Goal: Task Accomplishment & Management: Manage account settings

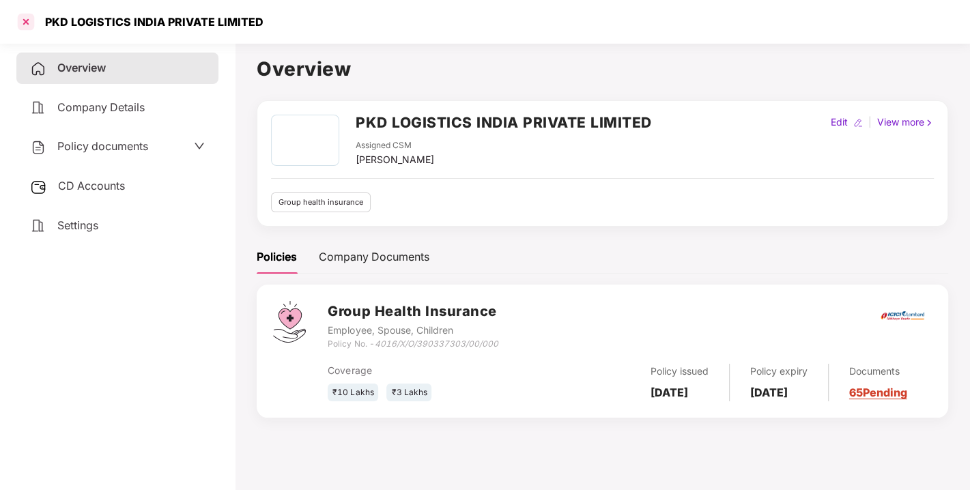
click at [26, 23] on div at bounding box center [26, 22] width 22 height 22
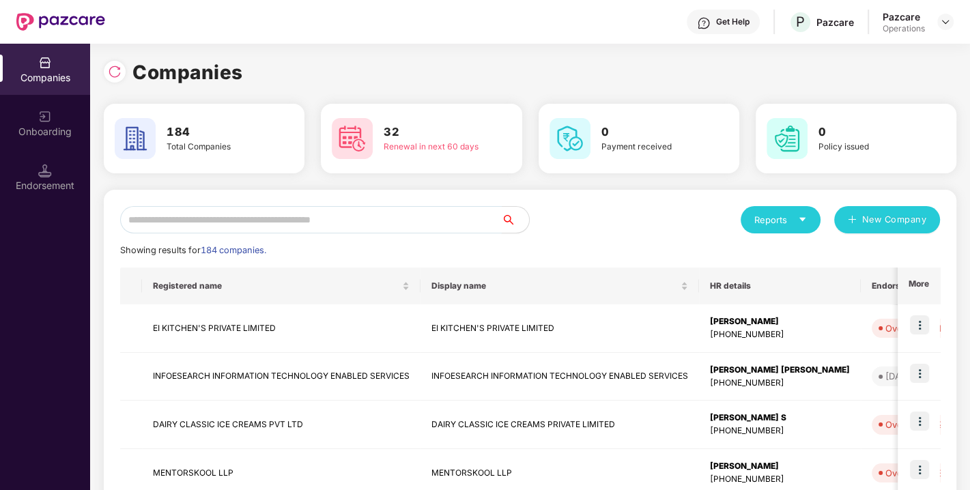
paste input "**********"
click at [333, 227] on input "text" at bounding box center [311, 219] width 382 height 27
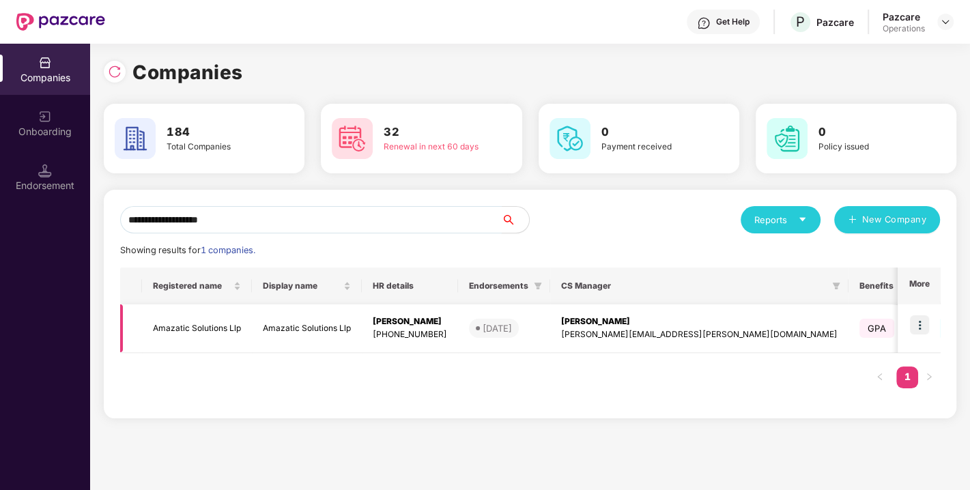
type input "**********"
click at [918, 322] on img at bounding box center [919, 324] width 19 height 19
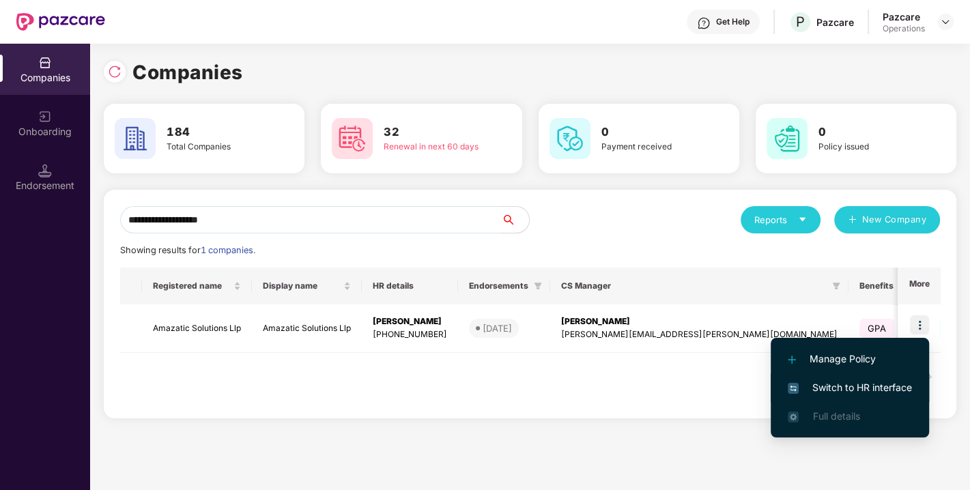
click at [858, 375] on li "Switch to HR interface" at bounding box center [850, 388] width 158 height 29
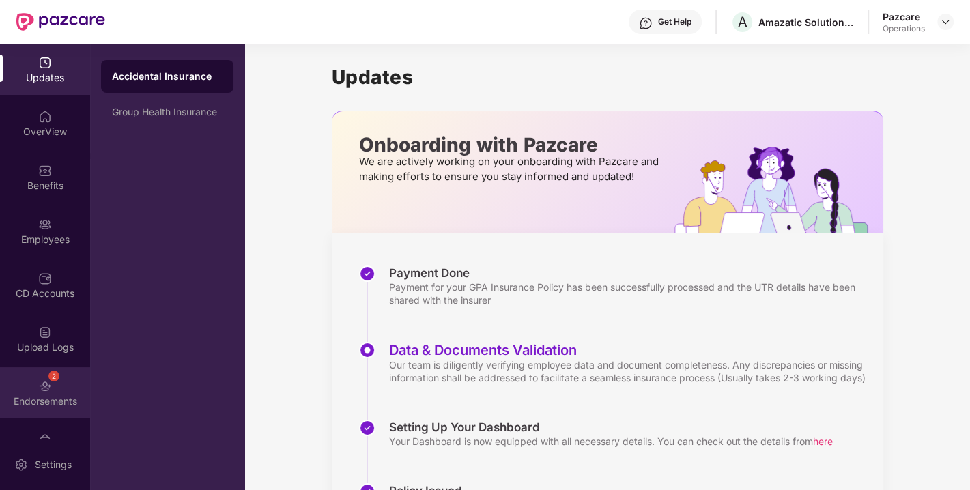
click at [29, 380] on div "2 Endorsements" at bounding box center [45, 392] width 90 height 51
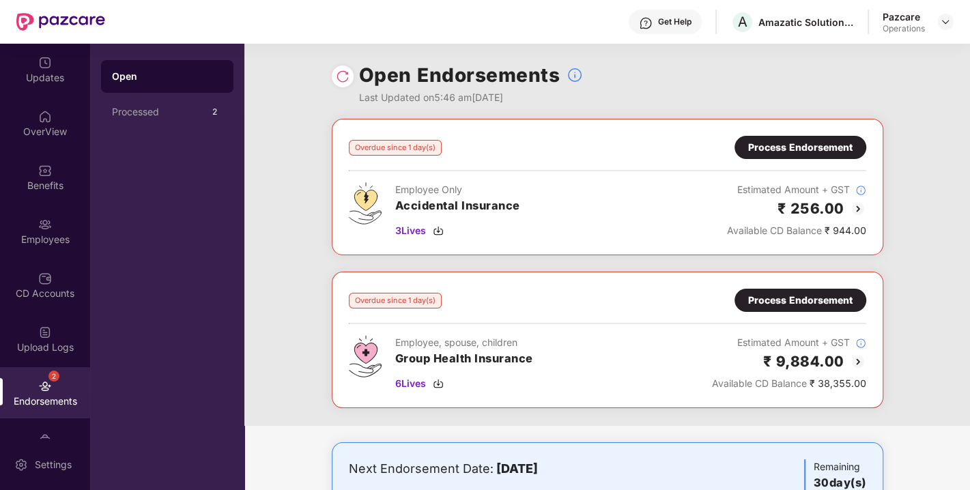
click at [341, 64] on div "Open Endorsements Last Updated on 5:46 am[DATE]" at bounding box center [608, 81] width 552 height 75
click at [339, 74] on img at bounding box center [343, 77] width 14 height 14
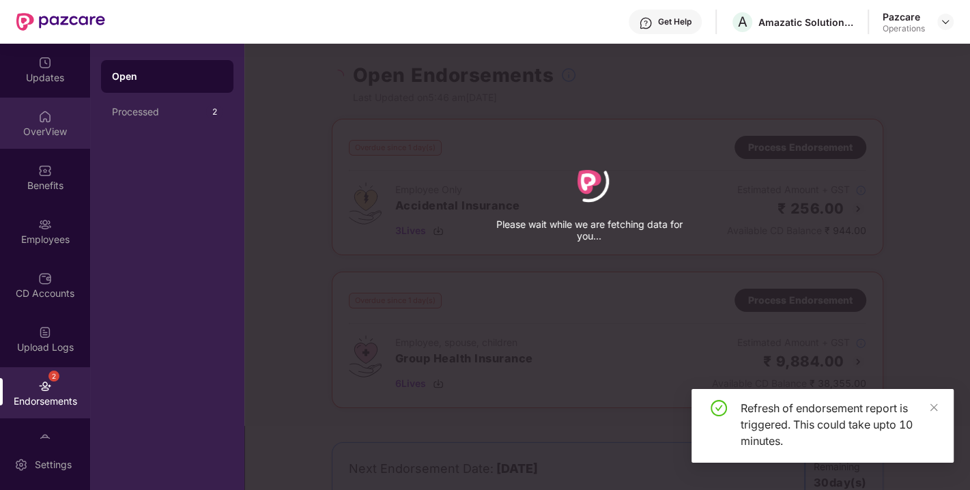
click at [48, 126] on div "OverView" at bounding box center [45, 132] width 90 height 14
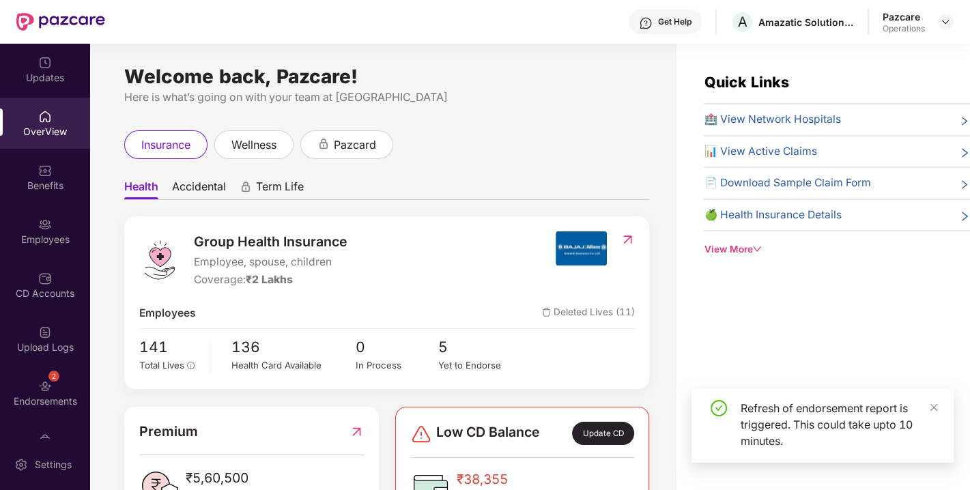
click at [46, 169] on img at bounding box center [45, 171] width 14 height 14
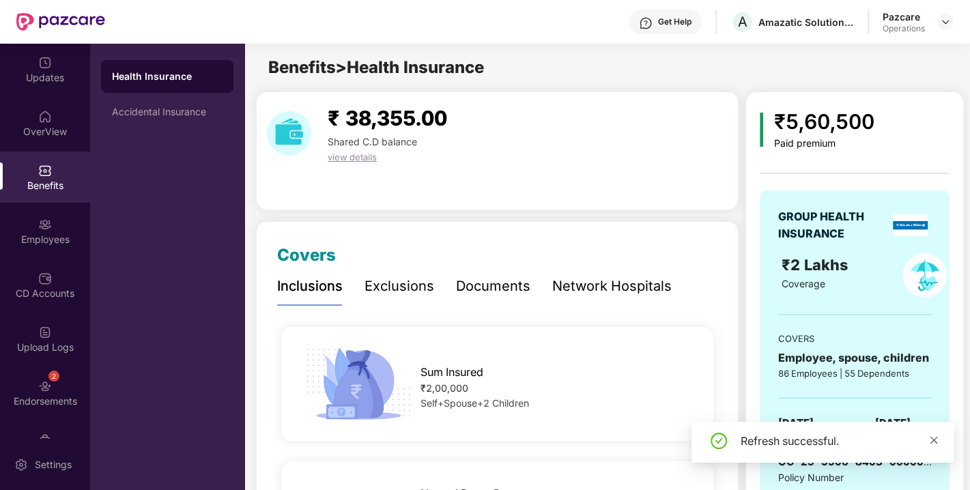
click at [933, 442] on icon "close" at bounding box center [934, 441] width 10 height 10
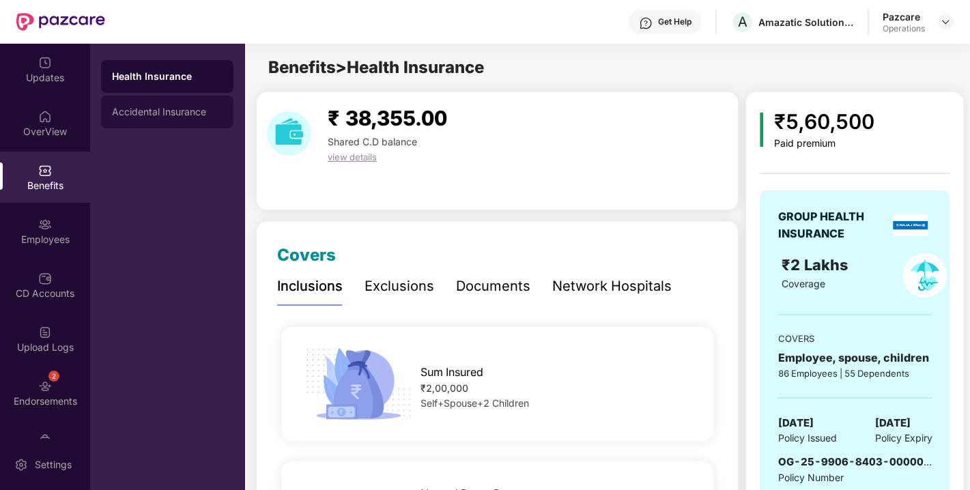
click at [178, 110] on div "Accidental Insurance" at bounding box center [167, 112] width 111 height 11
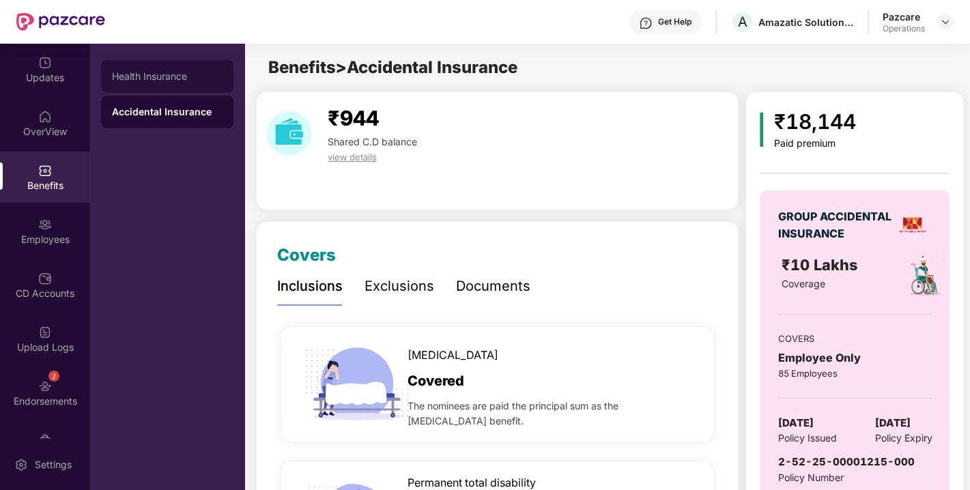
click at [143, 62] on div "Health Insurance" at bounding box center [167, 76] width 132 height 33
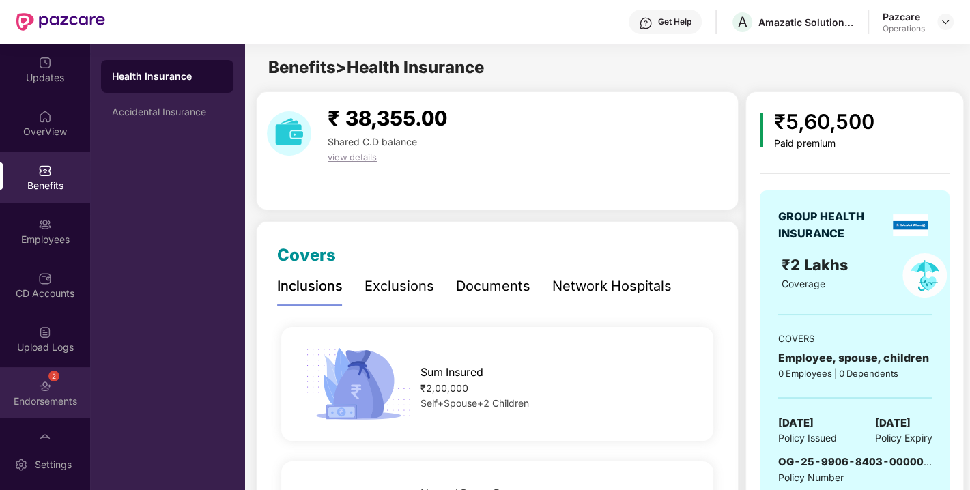
click at [44, 390] on img at bounding box center [45, 387] width 14 height 14
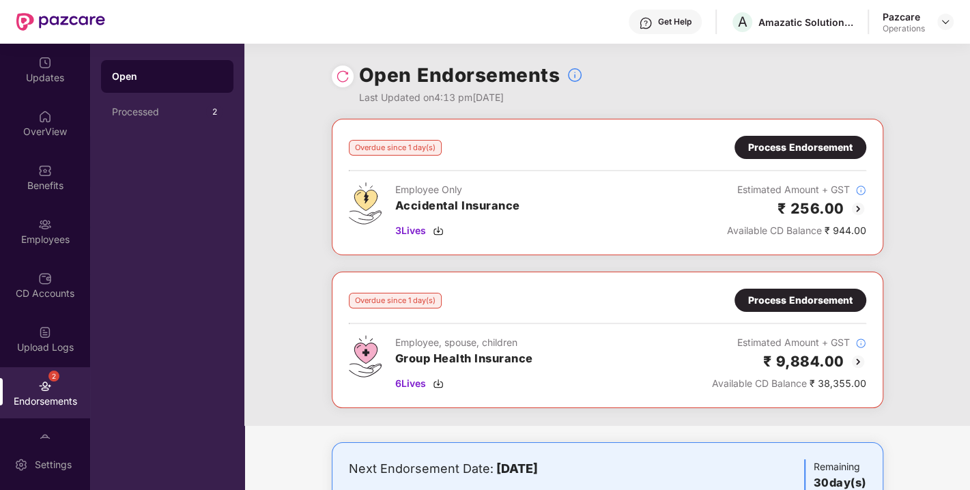
click at [343, 80] on img at bounding box center [343, 77] width 14 height 14
click at [436, 384] on img at bounding box center [438, 383] width 11 height 11
click at [782, 303] on div "Process Endorsement" at bounding box center [800, 300] width 104 height 15
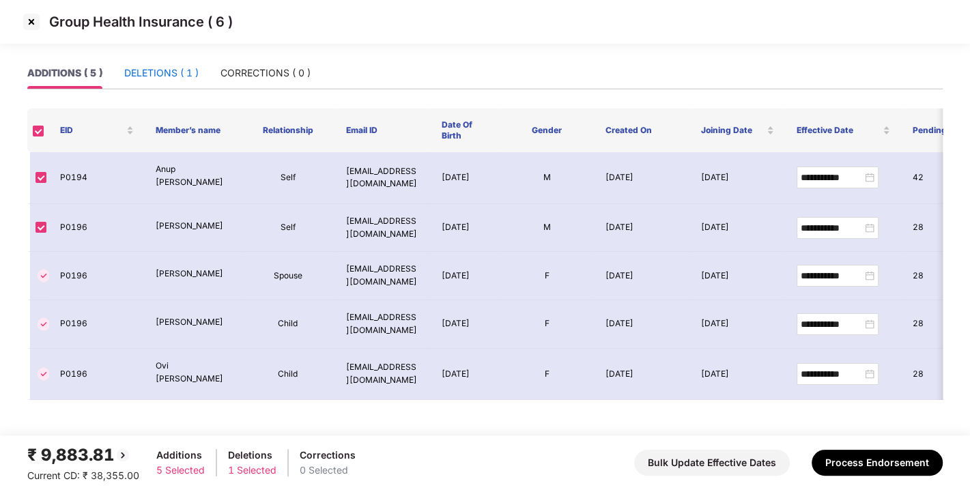
click at [150, 76] on div "DELETIONS ( 1 )" at bounding box center [161, 73] width 74 height 15
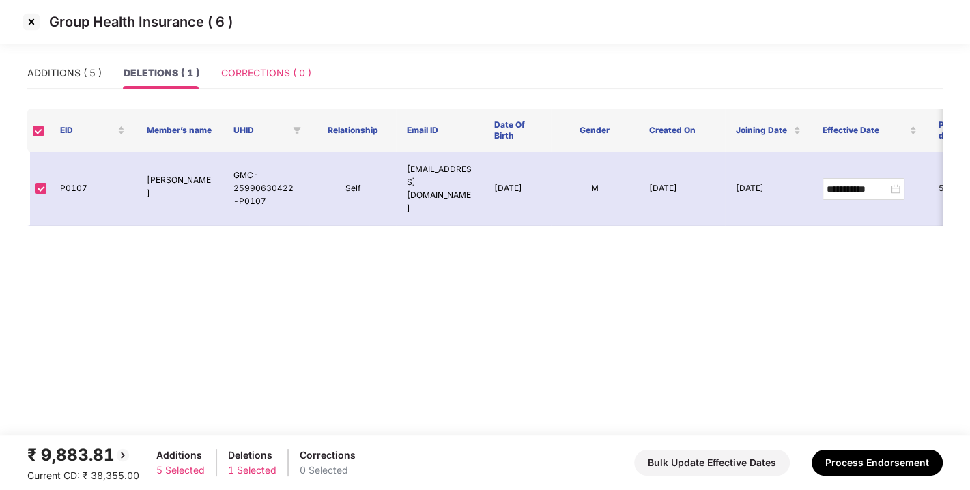
click at [279, 62] on div "CORRECTIONS ( 0 )" at bounding box center [266, 72] width 90 height 31
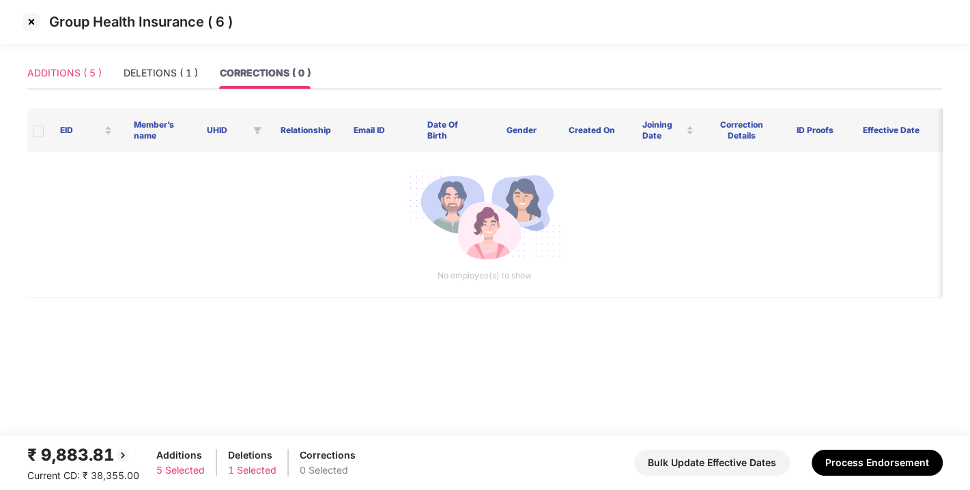
click at [62, 87] on div "ADDITIONS ( 5 )" at bounding box center [64, 72] width 74 height 31
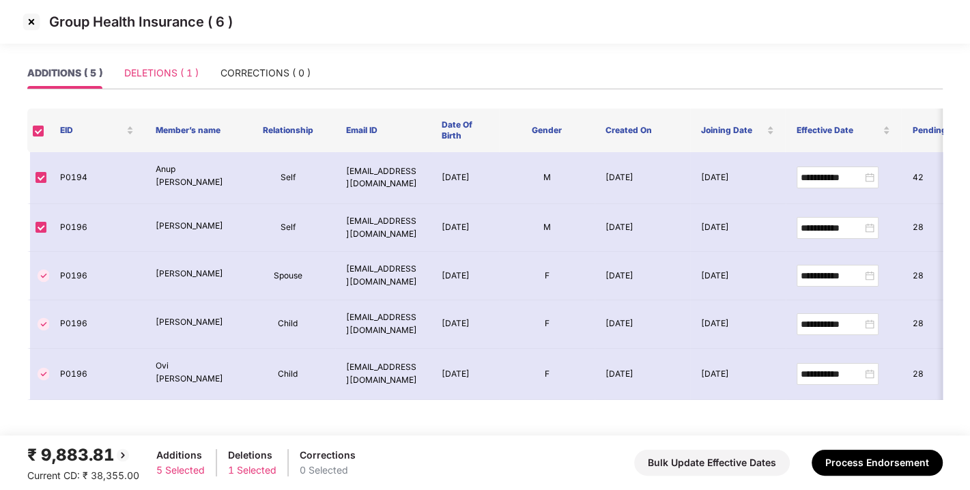
click at [152, 84] on div "DELETIONS ( 1 )" at bounding box center [161, 72] width 74 height 31
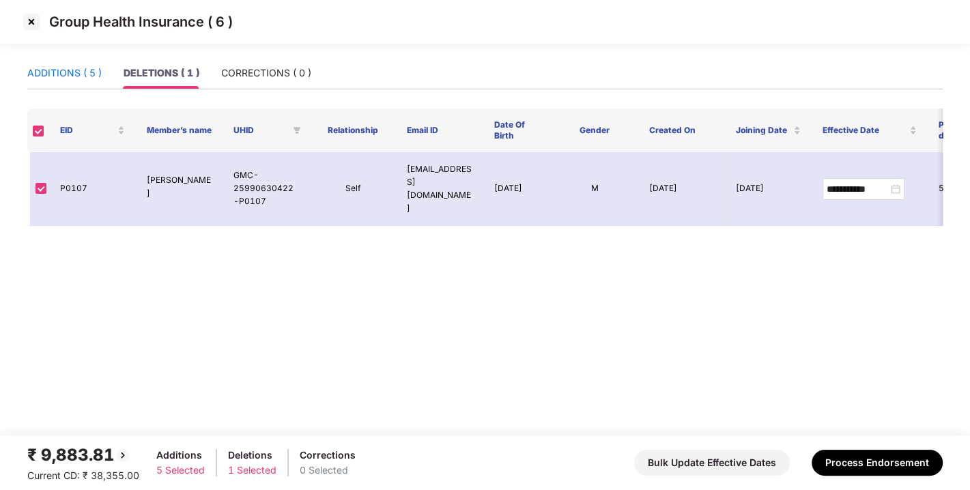
click at [76, 66] on div "ADDITIONS ( 5 )" at bounding box center [64, 73] width 74 height 15
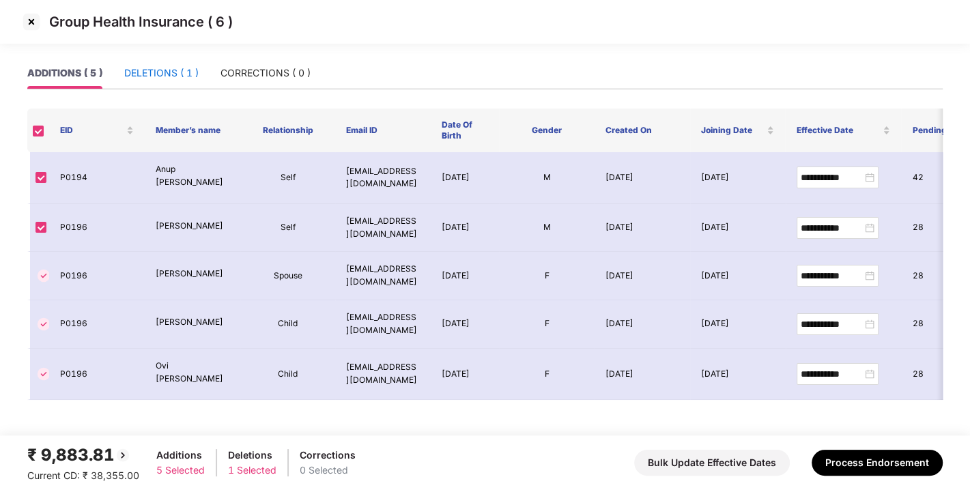
click at [125, 70] on div "DELETIONS ( 1 )" at bounding box center [161, 73] width 74 height 15
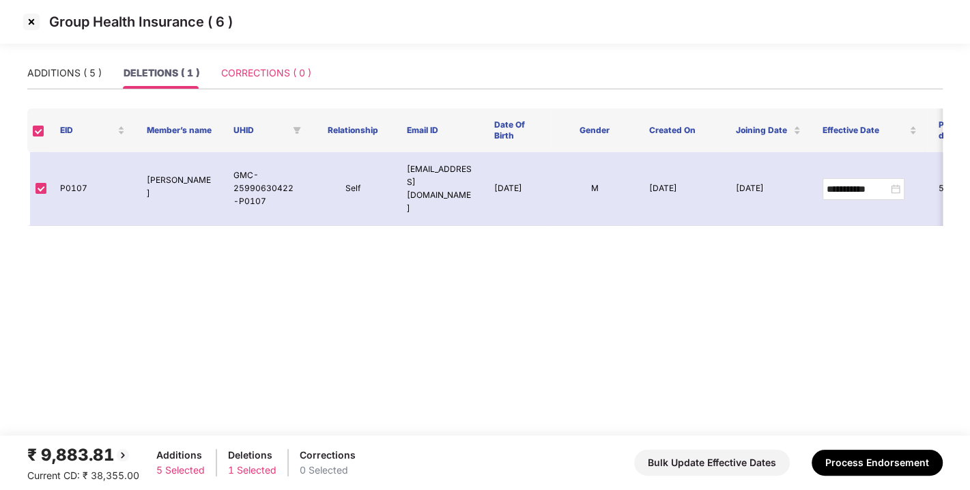
click at [251, 57] on div "CORRECTIONS ( 0 )" at bounding box center [266, 72] width 90 height 31
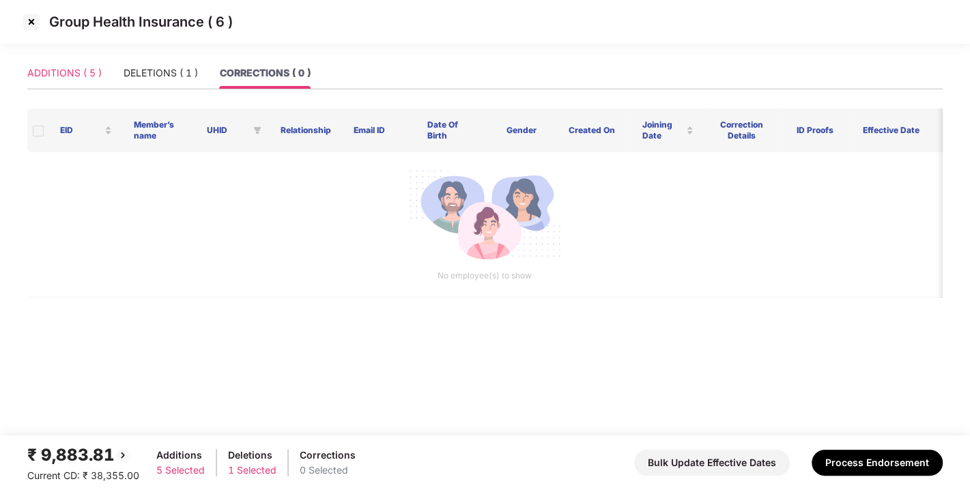
click at [48, 58] on div "ADDITIONS ( 5 )" at bounding box center [64, 72] width 74 height 31
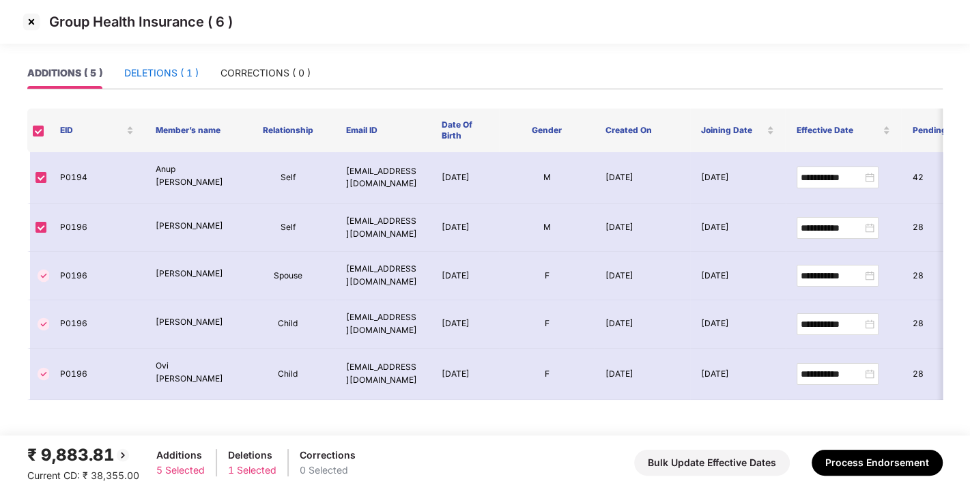
click at [181, 74] on div "DELETIONS ( 1 )" at bounding box center [161, 73] width 74 height 15
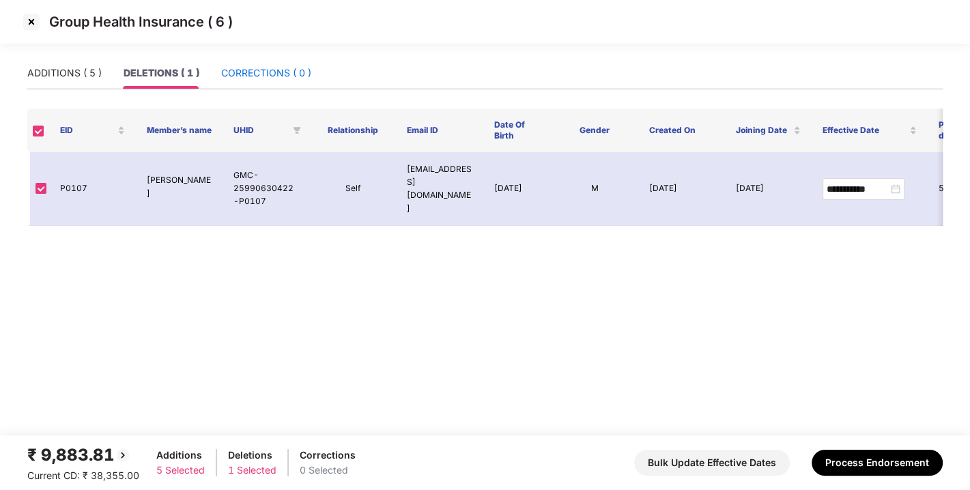
click at [281, 72] on div "CORRECTIONS ( 0 )" at bounding box center [266, 73] width 90 height 15
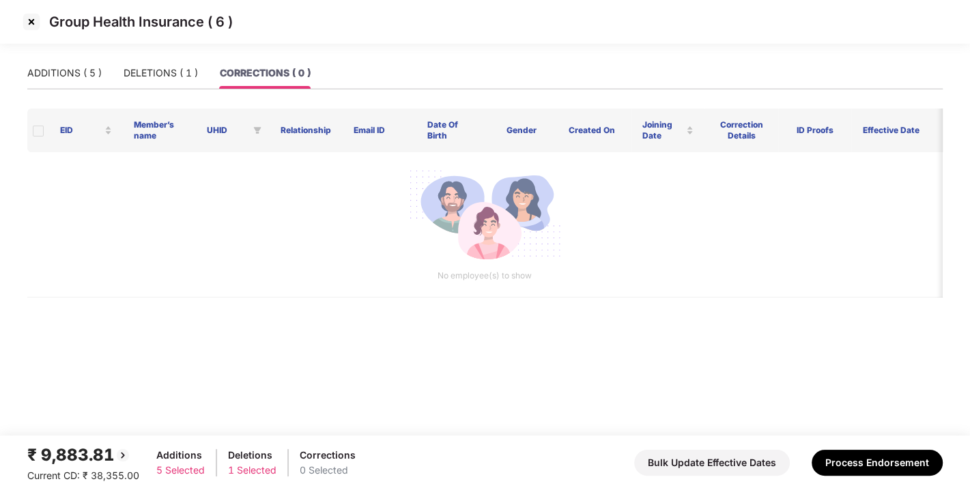
click at [27, 23] on img at bounding box center [31, 22] width 22 height 22
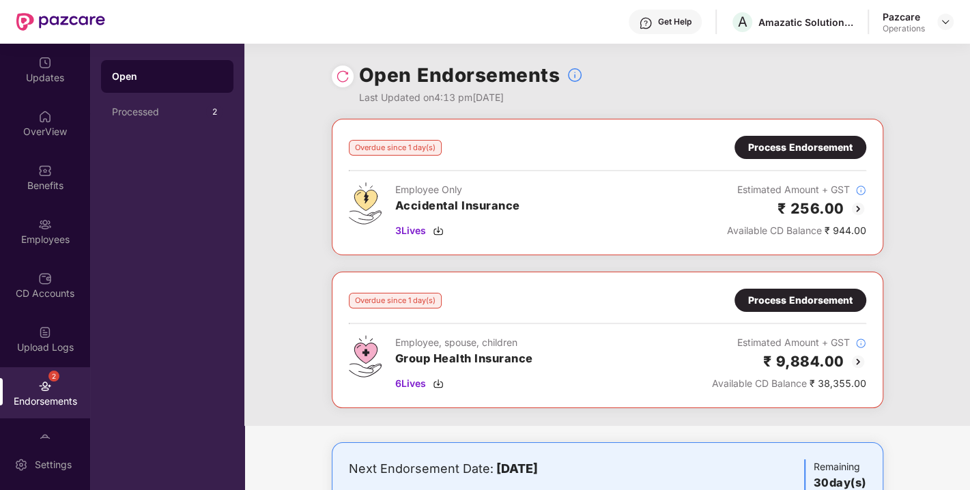
click at [778, 311] on div "Overdue since 1 day(s) Process Endorsement Employee, spouse, children Group Hea…" at bounding box center [608, 340] width 518 height 102
click at [772, 306] on div "Process Endorsement" at bounding box center [800, 300] width 104 height 15
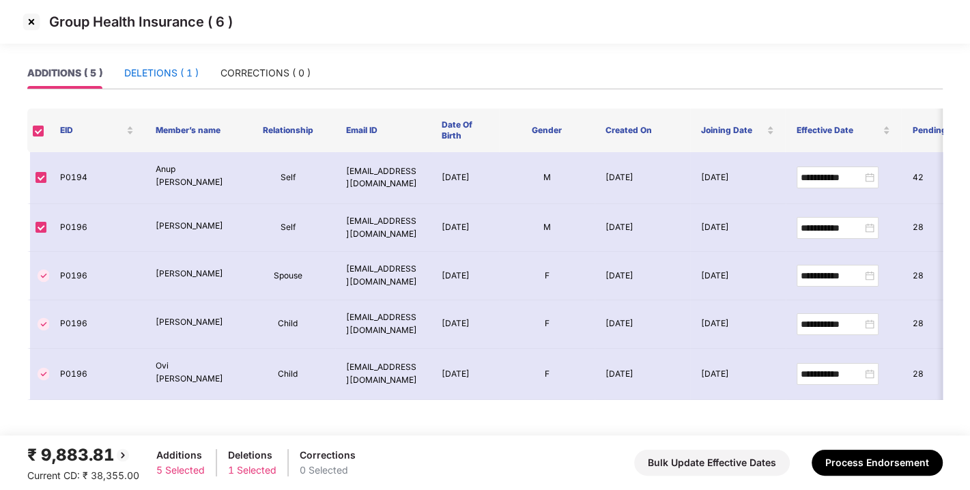
click at [165, 76] on div "DELETIONS ( 1 )" at bounding box center [161, 73] width 74 height 15
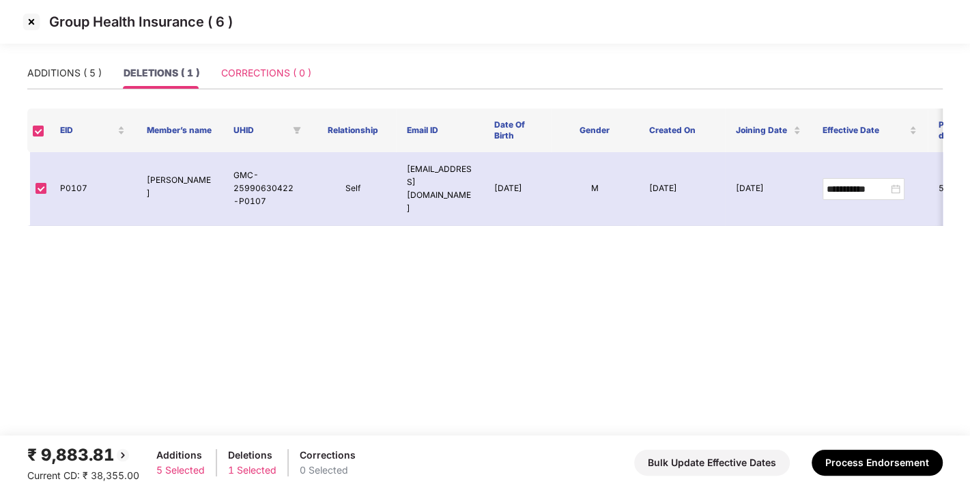
click at [285, 59] on div "CORRECTIONS ( 0 )" at bounding box center [266, 72] width 90 height 31
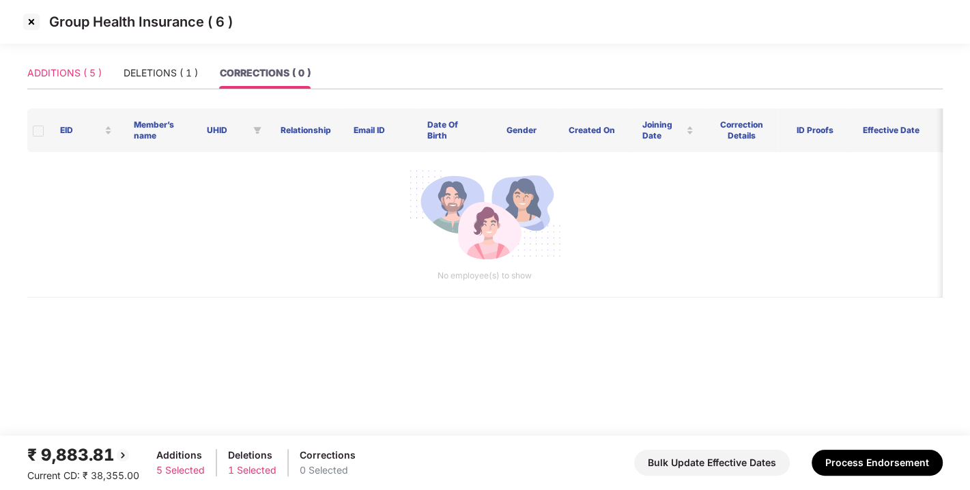
click at [27, 86] on div "ADDITIONS ( 5 )" at bounding box center [64, 72] width 74 height 31
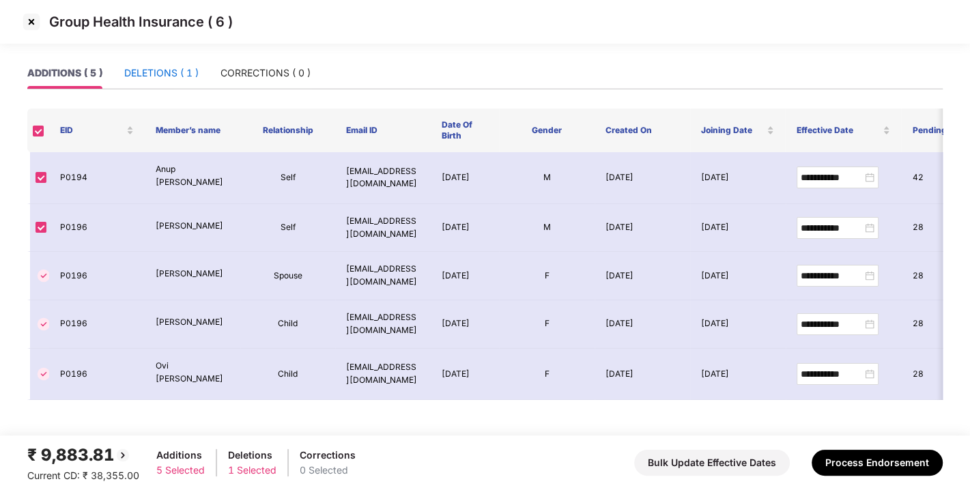
click at [169, 70] on div "DELETIONS ( 1 )" at bounding box center [161, 73] width 74 height 15
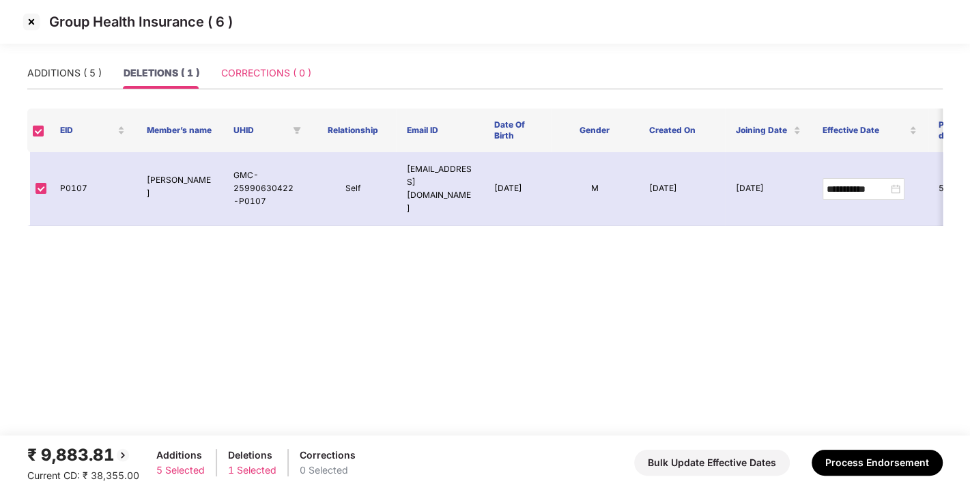
click at [287, 57] on div "CORRECTIONS ( 0 )" at bounding box center [266, 72] width 90 height 31
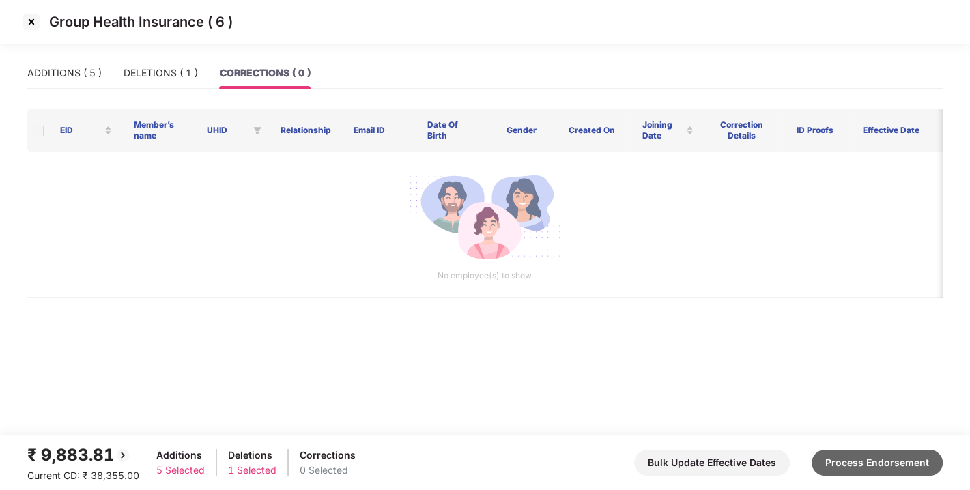
click at [907, 458] on button "Process Endorsement" at bounding box center [877, 463] width 131 height 26
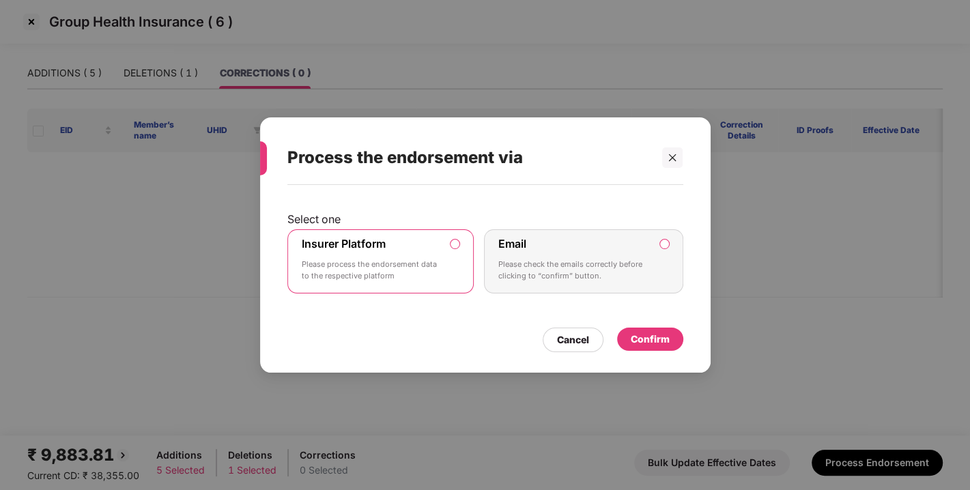
click at [632, 338] on div "Confirm" at bounding box center [650, 339] width 39 height 15
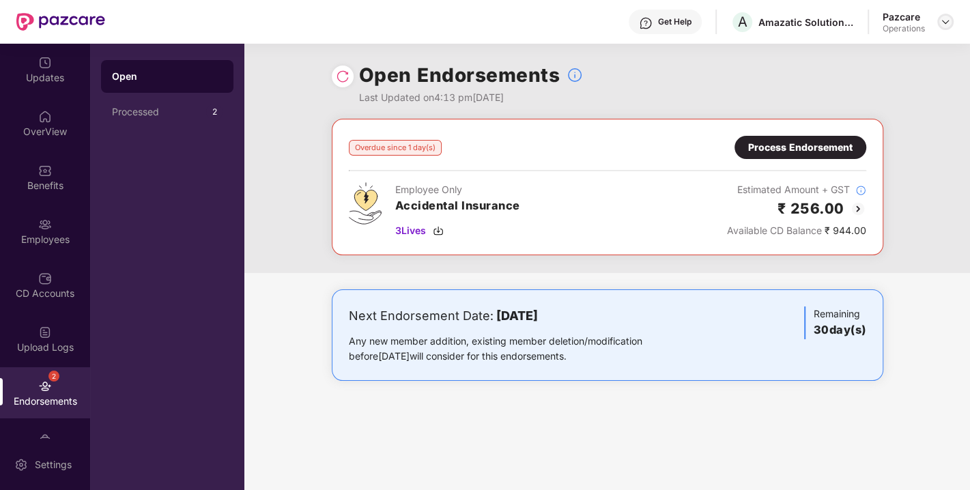
click at [953, 17] on div at bounding box center [946, 22] width 16 height 16
click at [941, 21] on img at bounding box center [945, 21] width 11 height 11
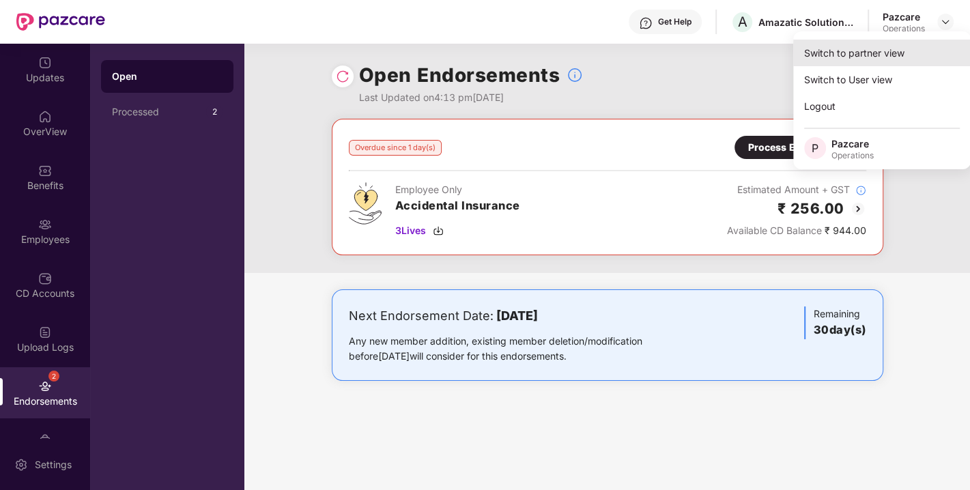
click at [886, 51] on div "Switch to partner view" at bounding box center [882, 53] width 178 height 27
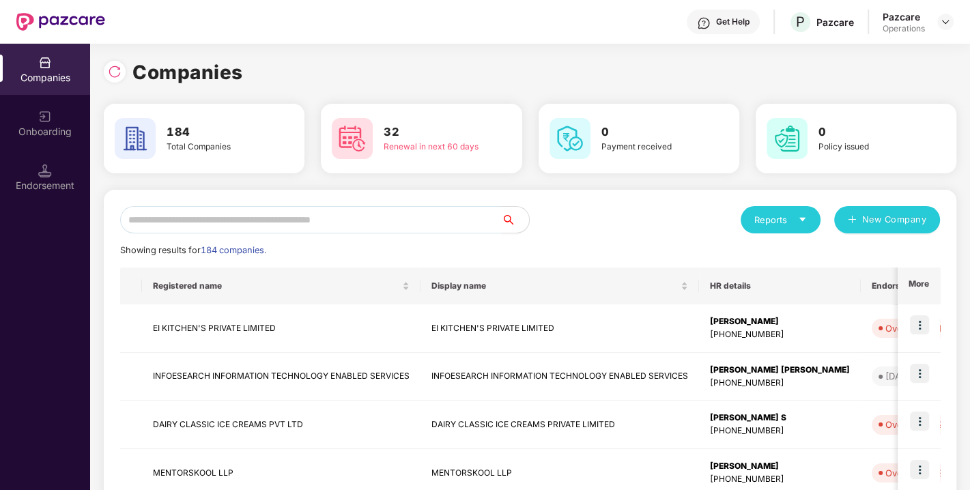
click at [365, 221] on input "text" at bounding box center [311, 219] width 382 height 27
paste input "**********"
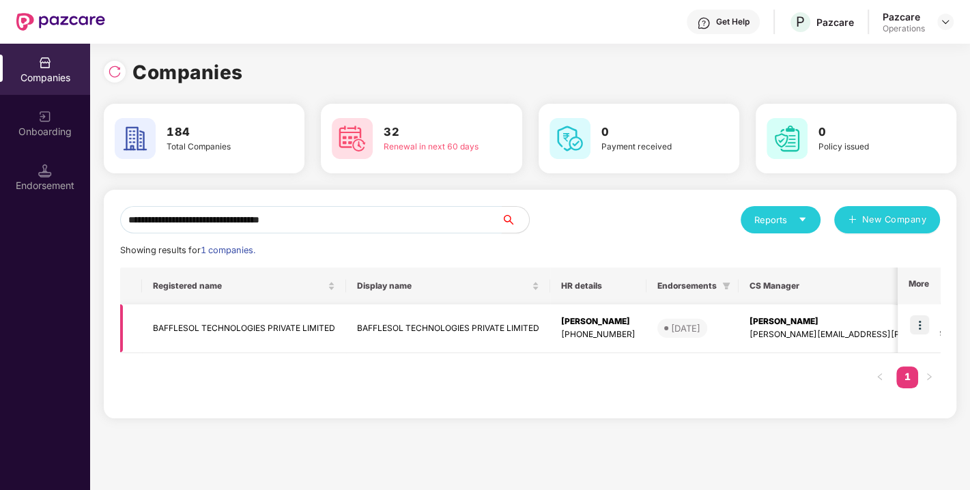
type input "**********"
click at [923, 322] on img at bounding box center [919, 324] width 19 height 19
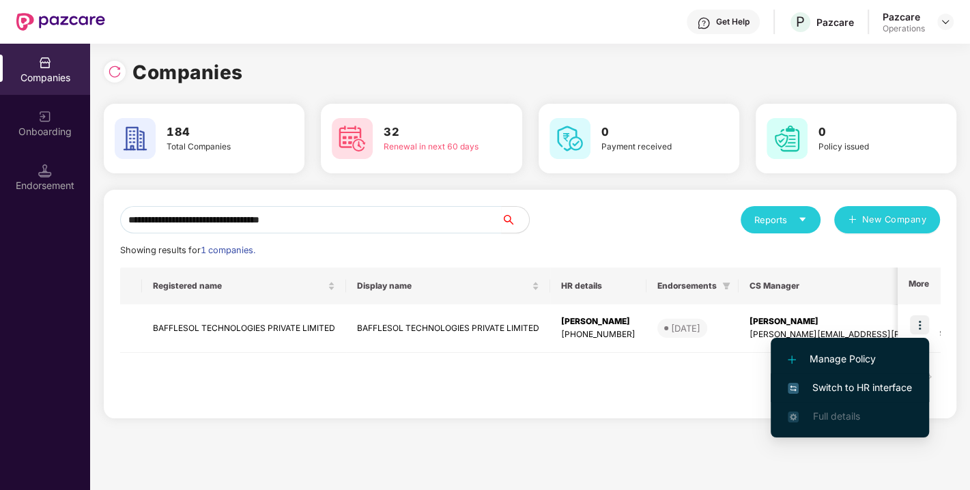
click at [839, 385] on span "Switch to HR interface" at bounding box center [850, 387] width 124 height 15
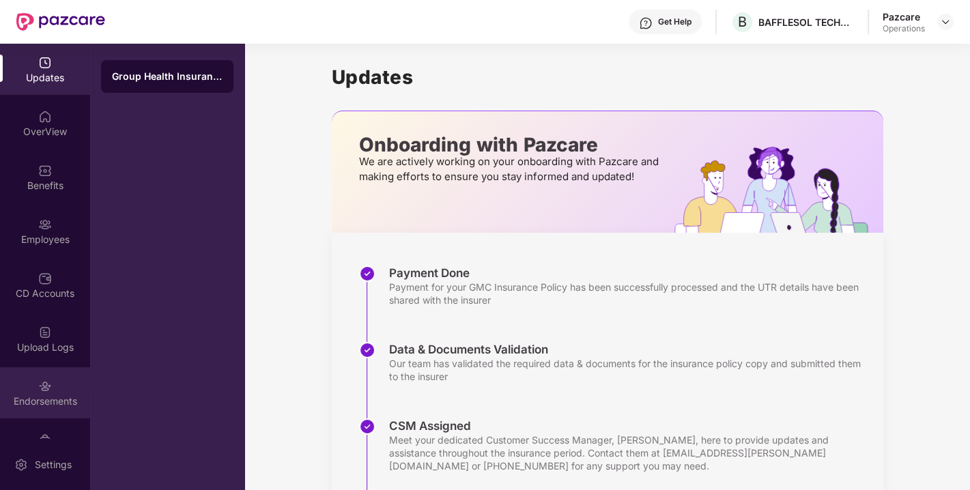
click at [38, 382] on img at bounding box center [45, 387] width 14 height 14
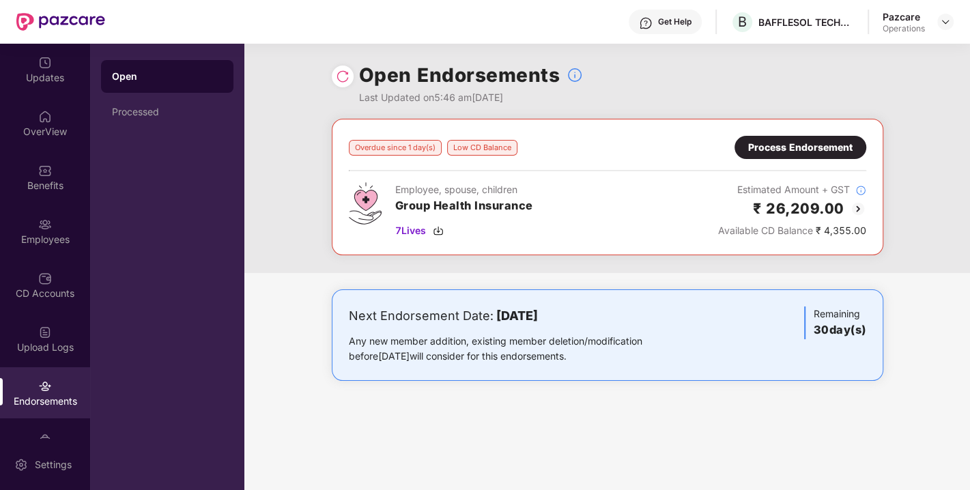
click at [339, 73] on img at bounding box center [343, 77] width 14 height 14
click at [816, 154] on div "Process Endorsement" at bounding box center [800, 147] width 104 height 15
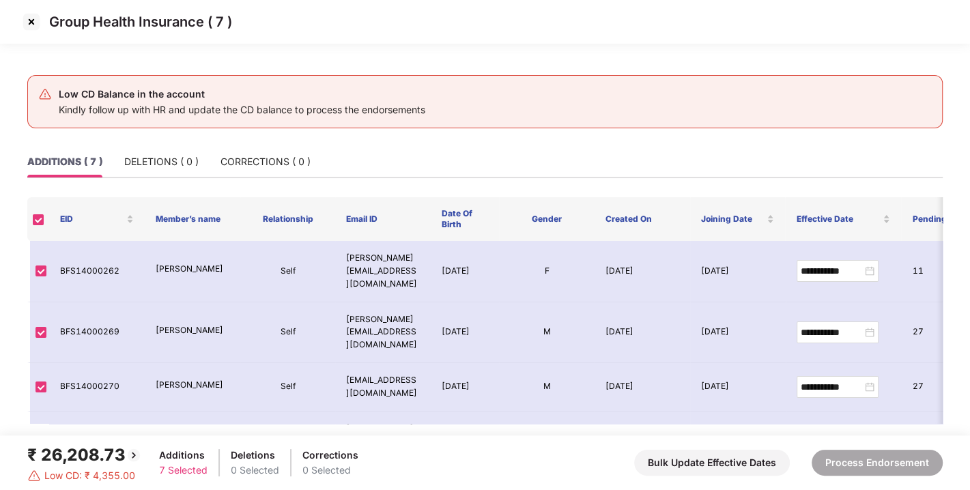
click at [31, 23] on img at bounding box center [31, 22] width 22 height 22
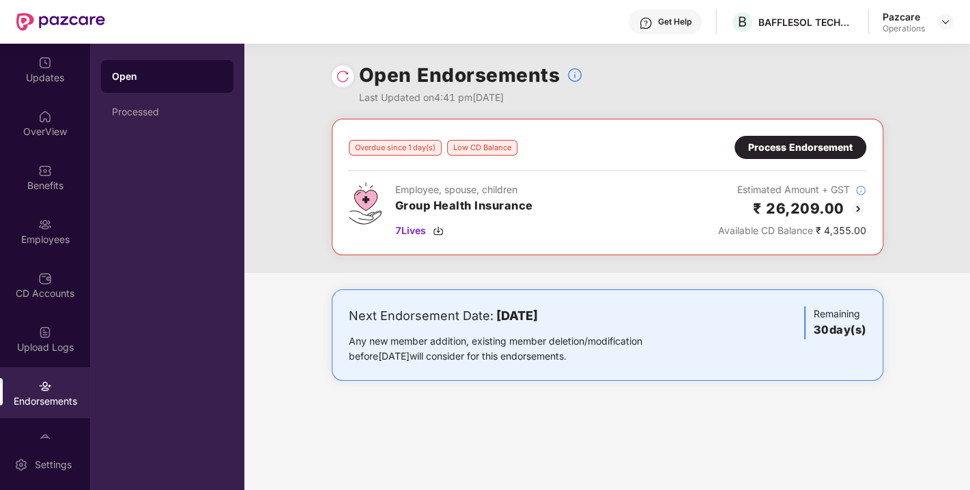
click at [854, 208] on img at bounding box center [858, 209] width 16 height 16
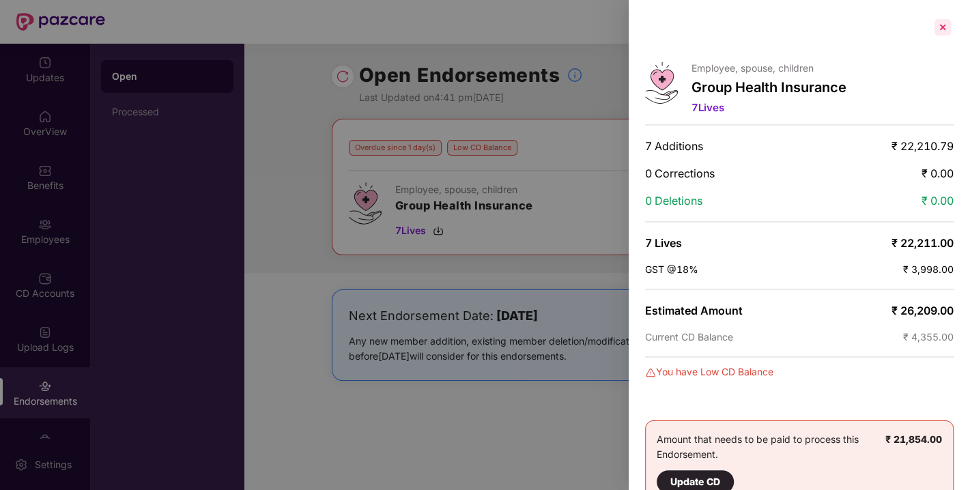
click at [940, 28] on div at bounding box center [943, 27] width 22 height 22
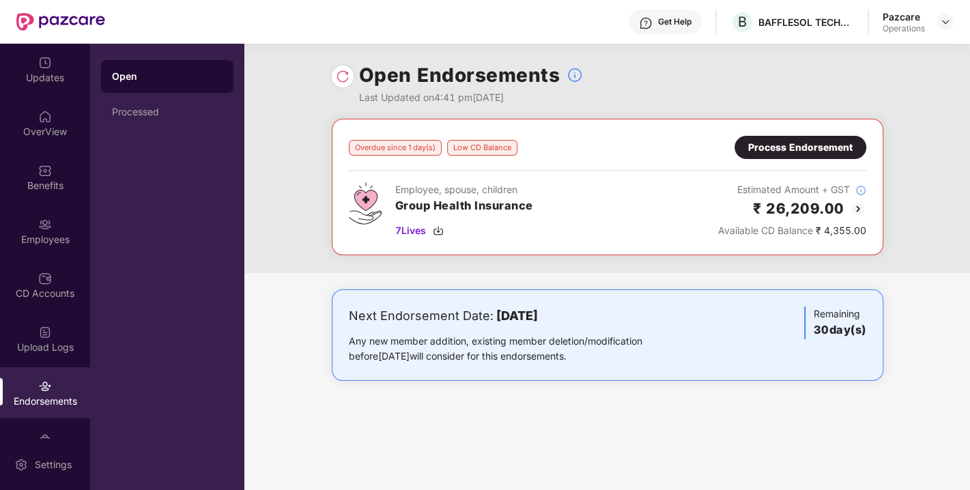
click at [954, 19] on header "Get Help B BAFFLESOL TECHNOLOGIES PRIVATE LIMITED Pazcare Operations" at bounding box center [485, 22] width 970 height 44
click at [946, 19] on img at bounding box center [945, 21] width 11 height 11
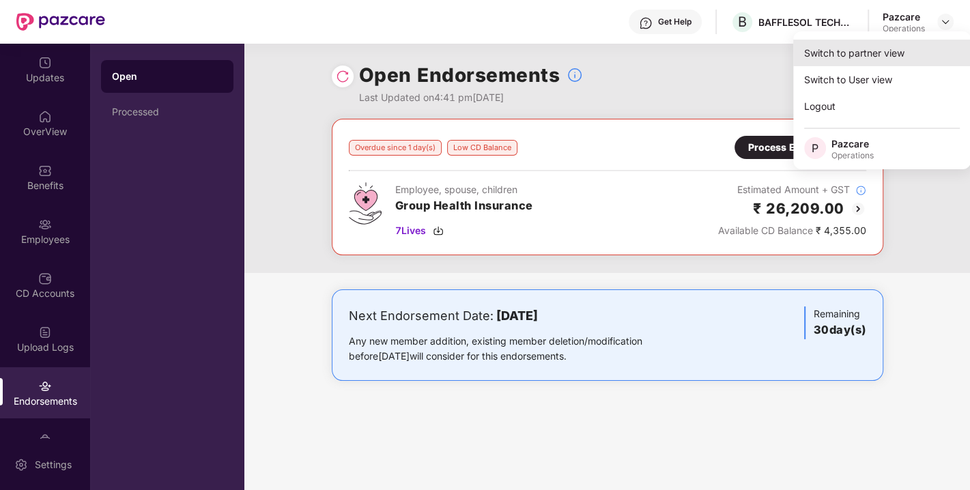
click at [884, 48] on div "Switch to partner view" at bounding box center [882, 53] width 178 height 27
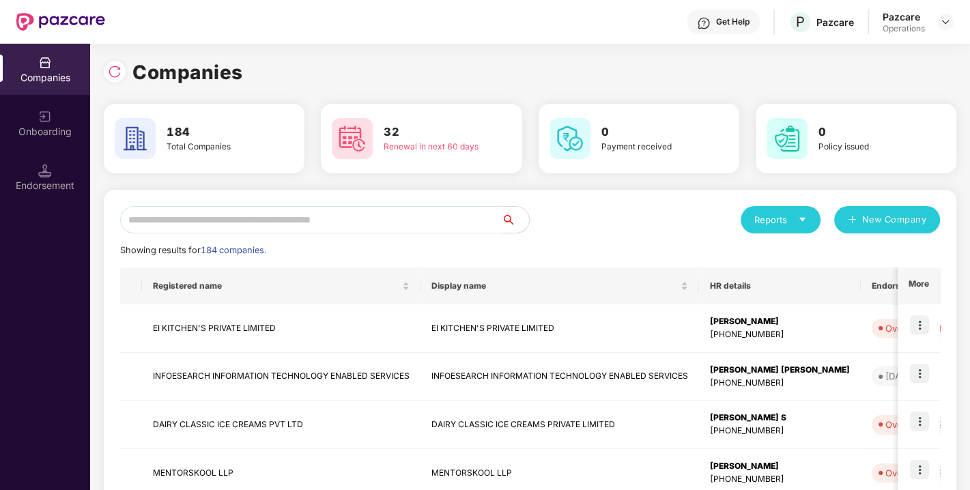
click at [376, 228] on input "text" at bounding box center [311, 219] width 382 height 27
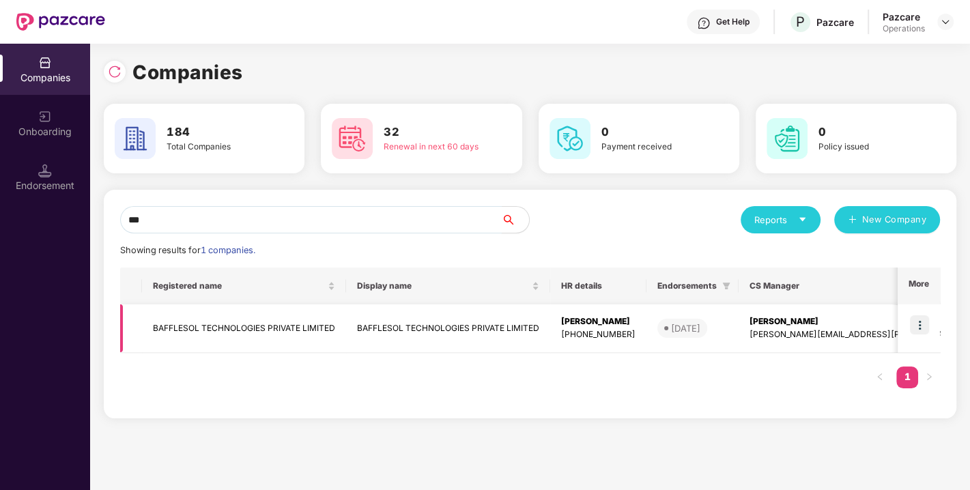
type input "***"
click at [224, 325] on td "BAFFLESOL TECHNOLOGIES PRIVATE LIMITED" at bounding box center [244, 329] width 204 height 48
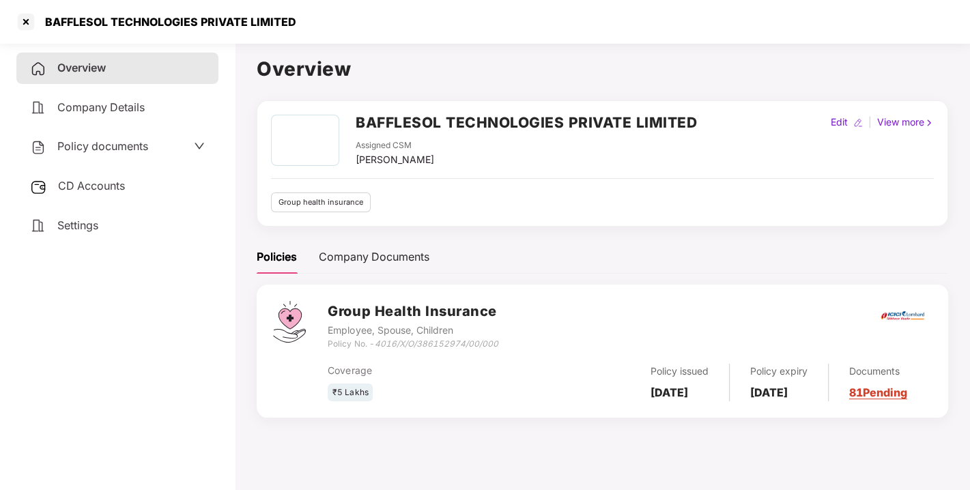
click at [370, 121] on h2 "BAFFLESOL TECHNOLOGIES PRIVATE LIMITED" at bounding box center [526, 122] width 341 height 23
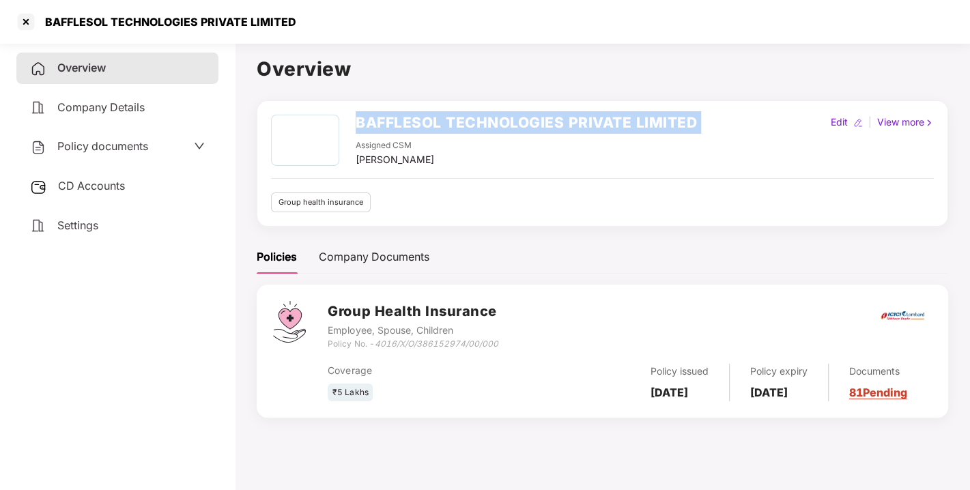
click at [370, 121] on h2 "BAFFLESOL TECHNOLOGIES PRIVATE LIMITED" at bounding box center [526, 122] width 341 height 23
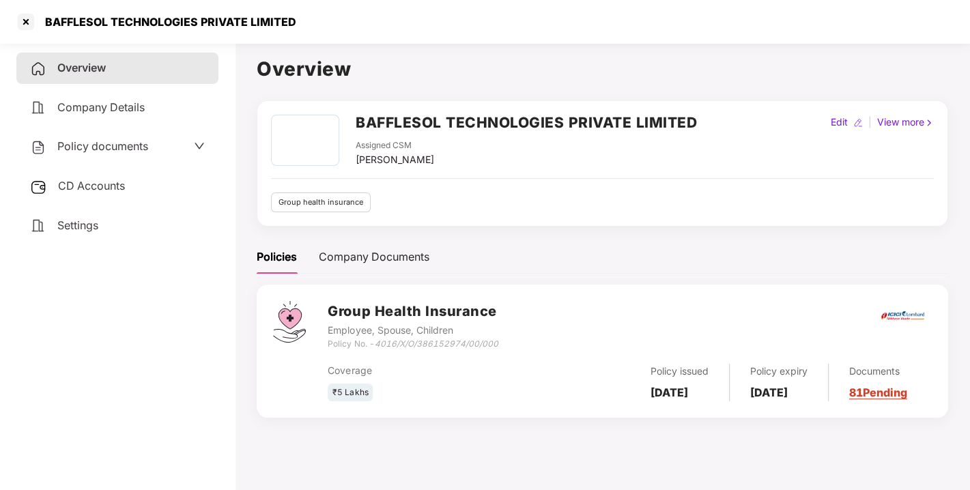
click at [470, 145] on div "Assigned CSM [PERSON_NAME]" at bounding box center [526, 153] width 341 height 28
click at [405, 121] on h2 "BAFFLESOL TECHNOLOGIES PRIVATE LIMITED" at bounding box center [526, 122] width 341 height 23
click at [462, 181] on div "BAFFLESOL TECHNOLOGIES PRIVATE LIMITED Assigned CSM [PERSON_NAME] Edit | View m…" at bounding box center [602, 164] width 663 height 98
click at [378, 115] on h2 "BAFFLESOL TECHNOLOGIES PRIVATE LIMITED" at bounding box center [526, 122] width 341 height 23
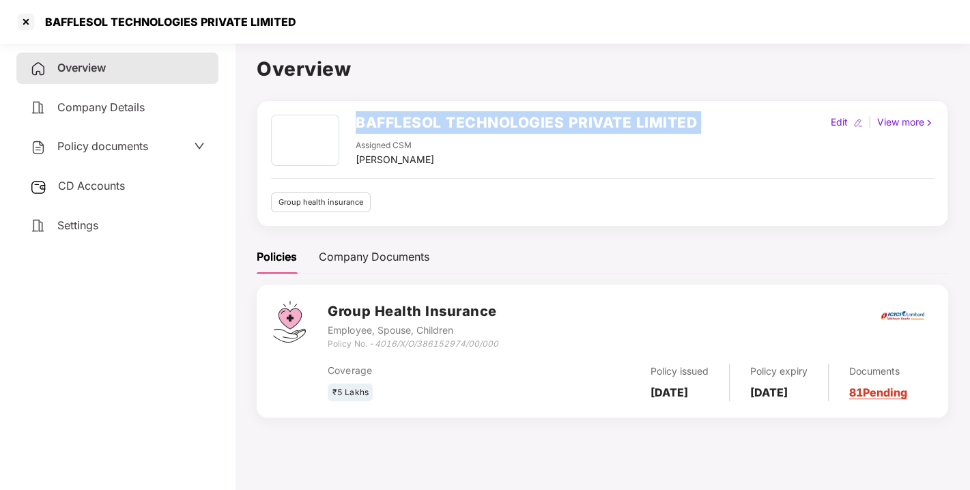
click at [378, 115] on h2 "BAFFLESOL TECHNOLOGIES PRIVATE LIMITED" at bounding box center [526, 122] width 341 height 23
copy h2 "BAFFLESOL TECHNOLOGIES PRIVATE LIMITED"
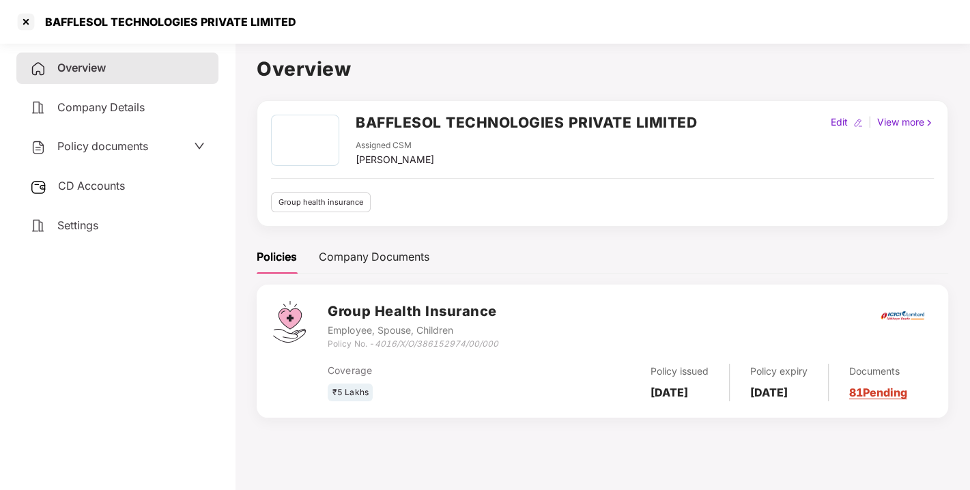
click at [499, 210] on div "Group health insurance" at bounding box center [602, 203] width 663 height 20
click at [371, 115] on h2 "BAFFLESOL TECHNOLOGIES PRIVATE LIMITED" at bounding box center [526, 122] width 341 height 23
click at [466, 185] on div "BAFFLESOL TECHNOLOGIES PRIVATE LIMITED Assigned CSM [PERSON_NAME] Edit | View m…" at bounding box center [602, 164] width 663 height 98
click at [365, 115] on h2 "BAFFLESOL TECHNOLOGIES PRIVATE LIMITED" at bounding box center [526, 122] width 341 height 23
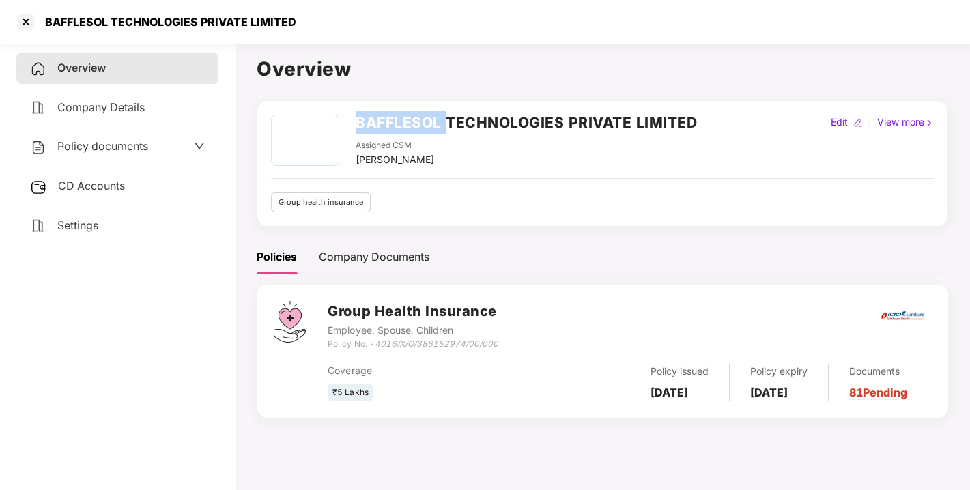
click at [365, 115] on h2 "BAFFLESOL TECHNOLOGIES PRIVATE LIMITED" at bounding box center [526, 122] width 341 height 23
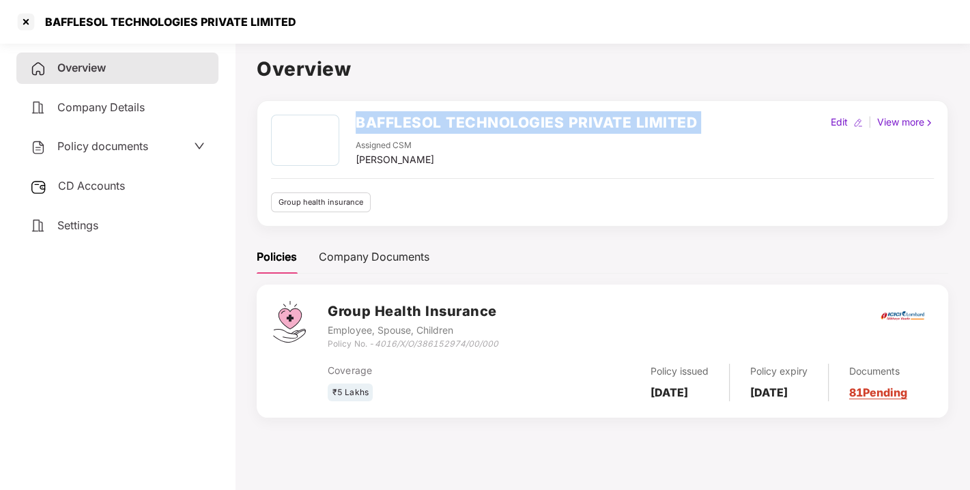
click at [365, 115] on h2 "BAFFLESOL TECHNOLOGIES PRIVATE LIMITED" at bounding box center [526, 122] width 341 height 23
copy h2 "BAFFLESOL TECHNOLOGIES PRIVATE LIMITED"
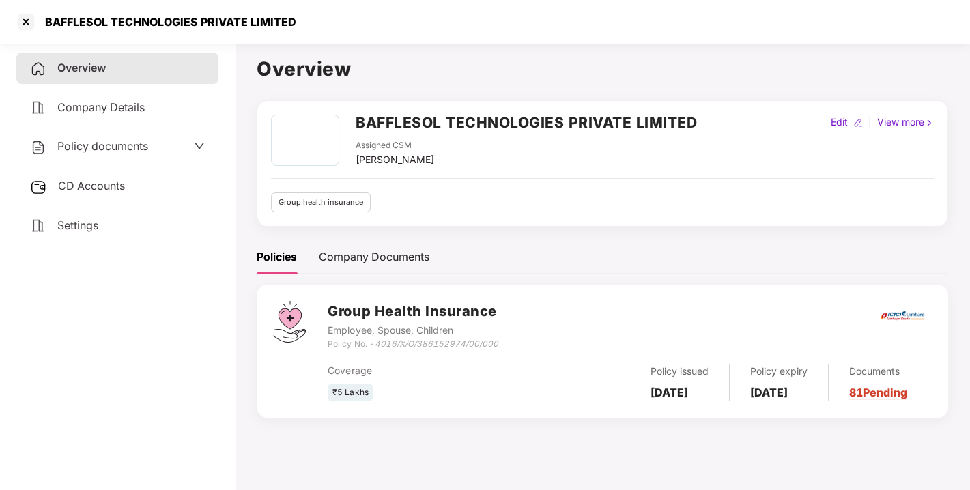
click at [377, 341] on icon "4016/X/O/386152974/00/000" at bounding box center [436, 344] width 124 height 10
click at [421, 376] on div "Coverage" at bounding box center [428, 370] width 201 height 15
click at [451, 391] on div "₹5 Lakhs" at bounding box center [428, 393] width 201 height 18
drag, startPoint x: 378, startPoint y: 346, endPoint x: 566, endPoint y: 348, distance: 187.8
click at [566, 348] on div "Group Health Insurance Employee, Spouse, Children Policy No. - 4016/X/O/3861529…" at bounding box center [630, 325] width 604 height 49
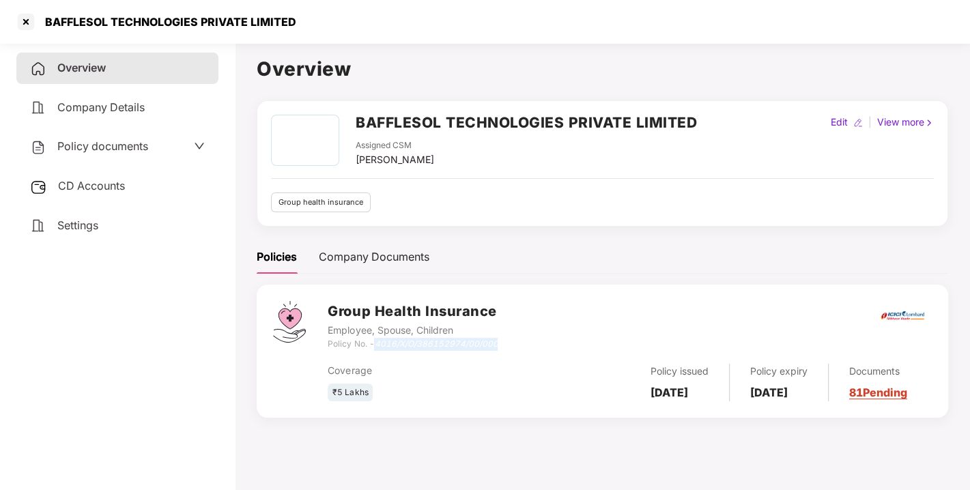
copy icon "4016/X/O/386152974/00/000"
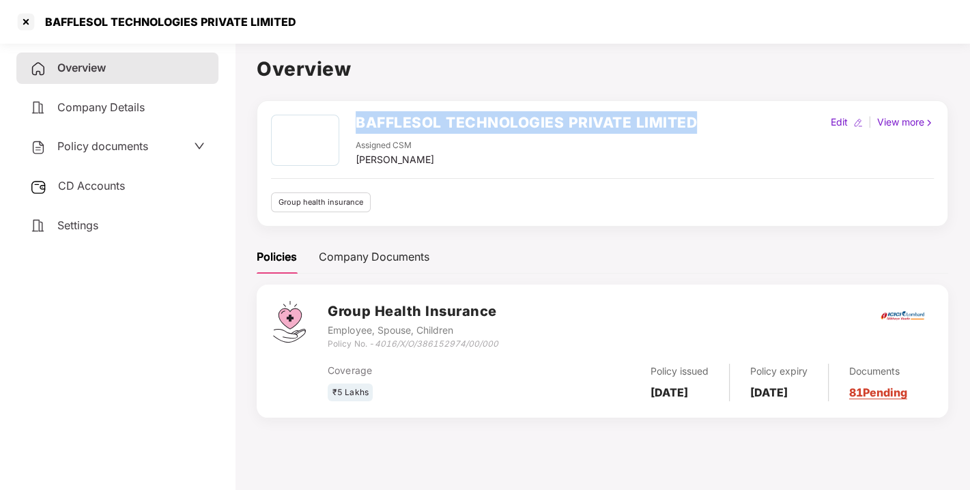
drag, startPoint x: 356, startPoint y: 124, endPoint x: 694, endPoint y: 123, distance: 338.0
click at [694, 123] on h2 "BAFFLESOL TECHNOLOGIES PRIVATE LIMITED" at bounding box center [526, 122] width 341 height 23
copy h2 "BAFFLESOL TECHNOLOGIES PRIVATE LIMITED"
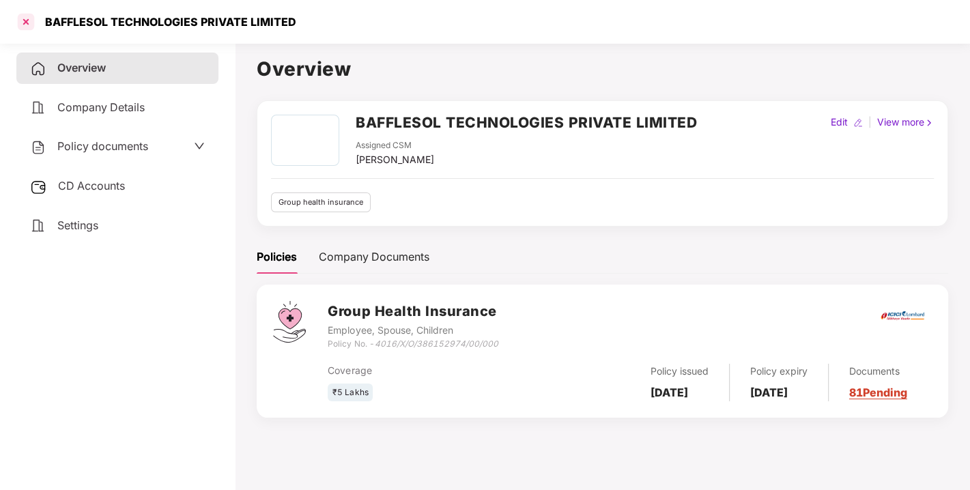
click at [30, 25] on div at bounding box center [26, 22] width 22 height 22
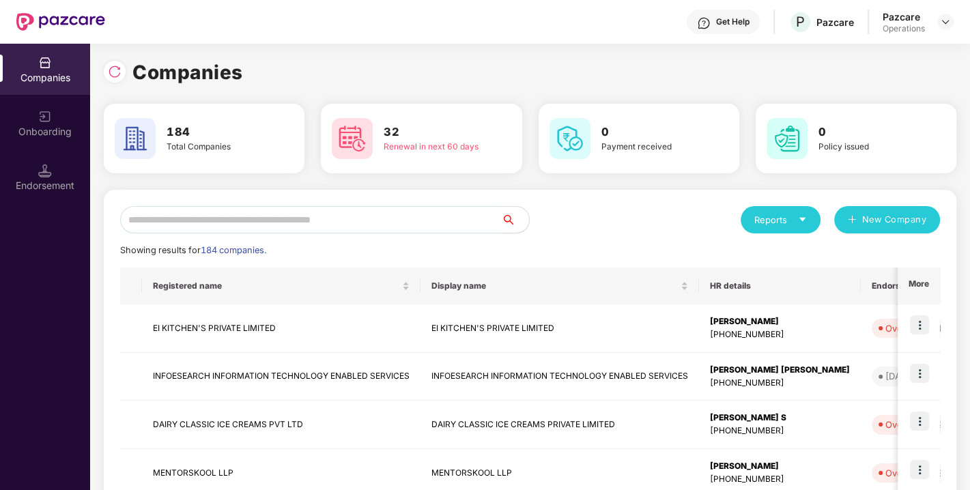
click at [270, 223] on input "text" at bounding box center [311, 219] width 382 height 27
paste input "**********"
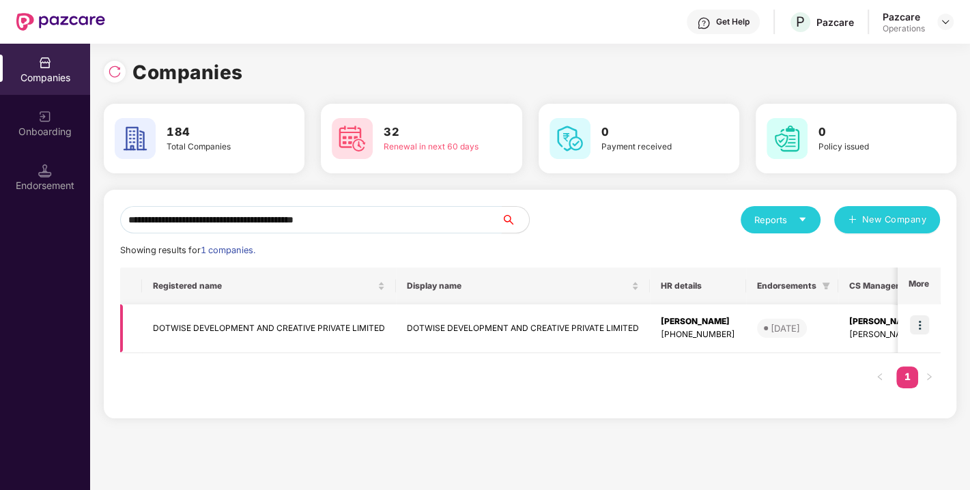
type input "**********"
click at [920, 322] on img at bounding box center [919, 324] width 19 height 19
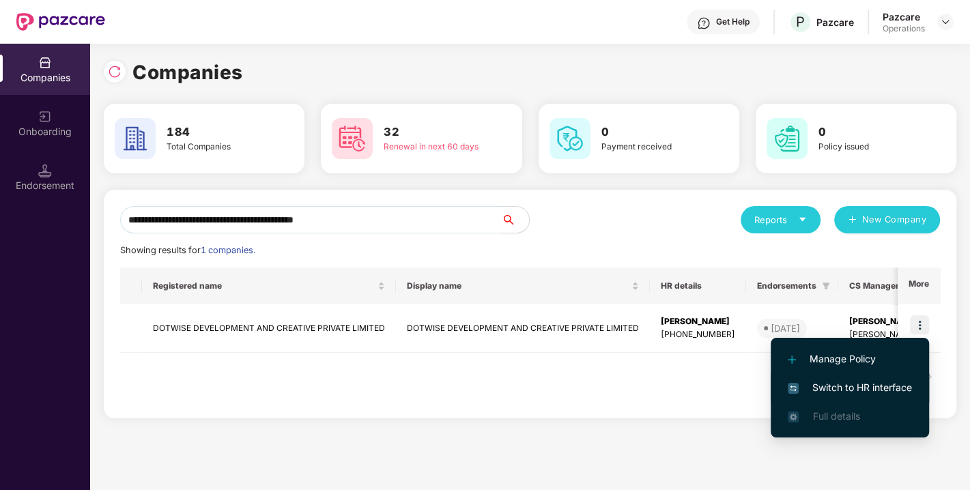
click at [849, 380] on span "Switch to HR interface" at bounding box center [850, 387] width 124 height 15
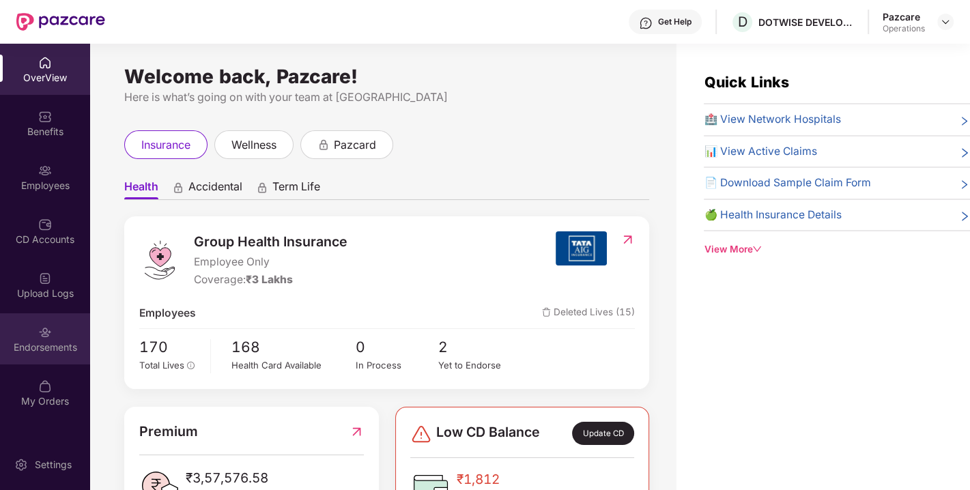
click at [30, 351] on div "Endorsements" at bounding box center [45, 348] width 90 height 14
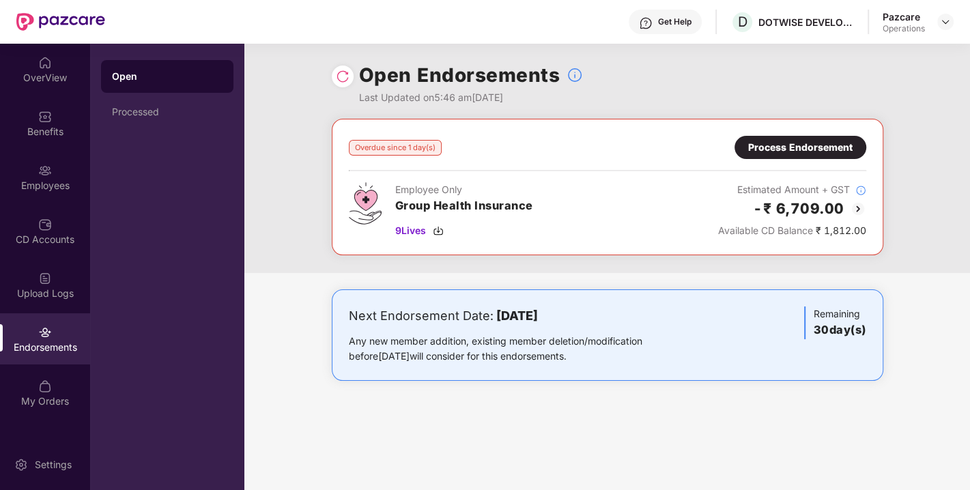
click at [780, 155] on div "Process Endorsement" at bounding box center [801, 147] width 132 height 23
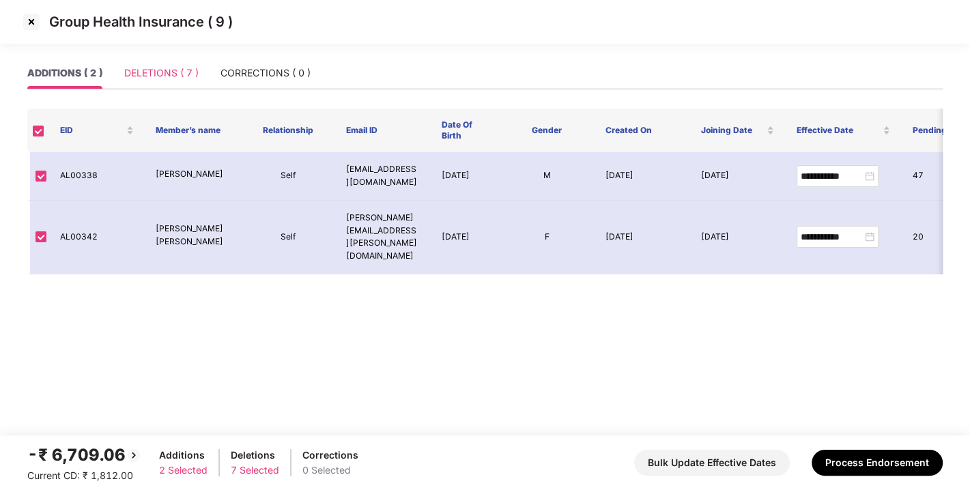
click at [169, 85] on div "DELETIONS ( 7 )" at bounding box center [161, 72] width 74 height 31
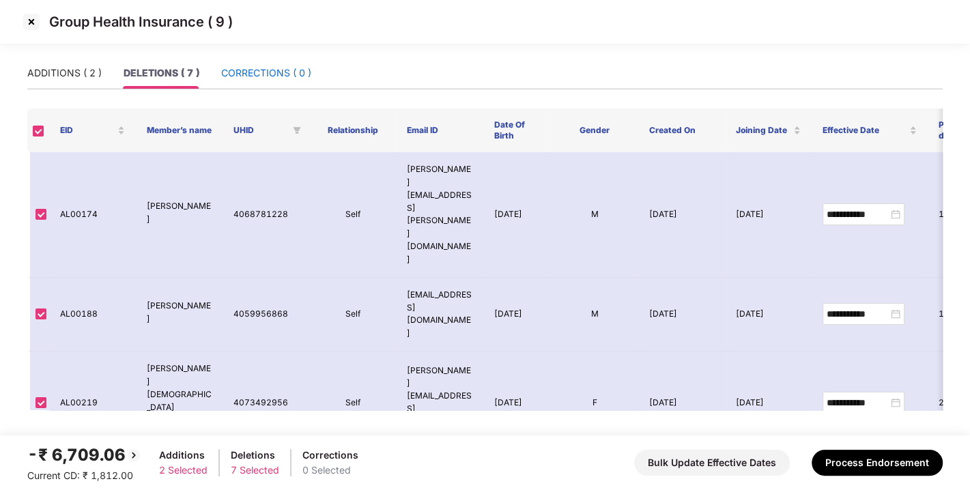
click at [273, 74] on div "CORRECTIONS ( 0 )" at bounding box center [266, 73] width 90 height 15
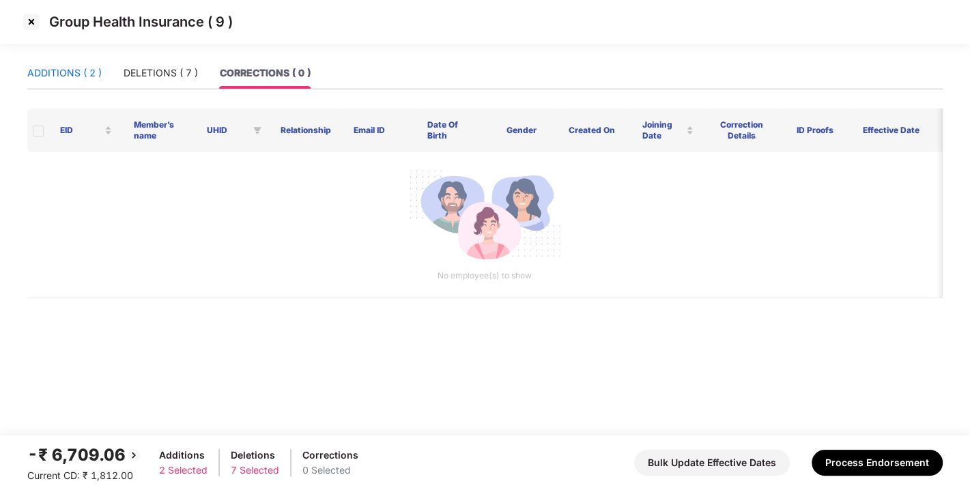
click at [70, 76] on div "ADDITIONS ( 2 )" at bounding box center [64, 73] width 74 height 15
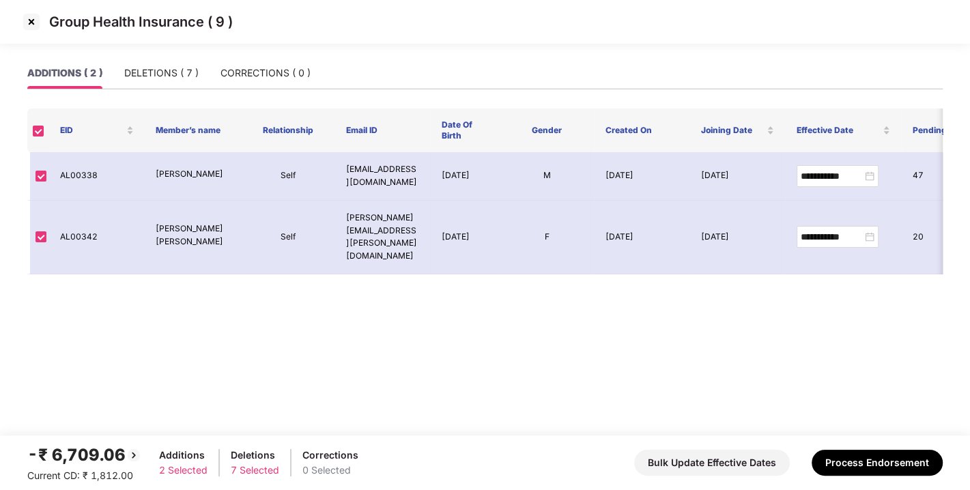
click at [32, 16] on img at bounding box center [31, 22] width 22 height 22
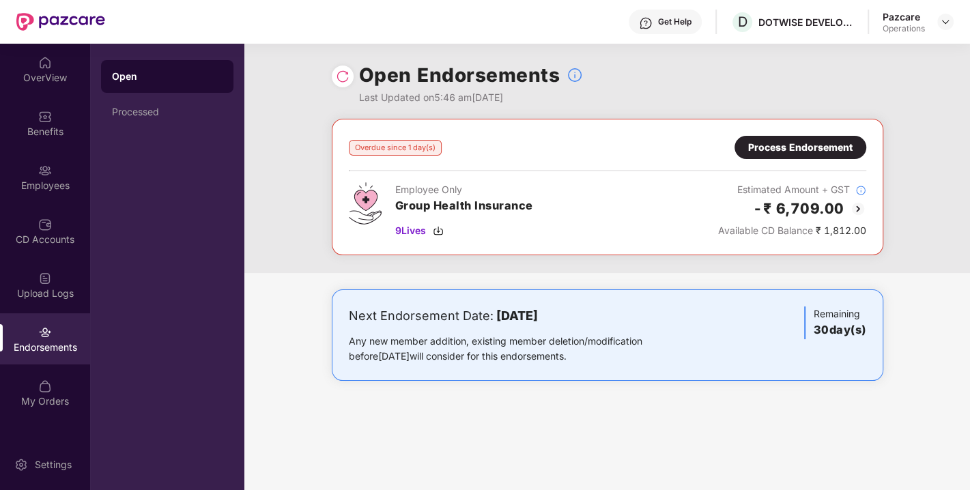
click at [52, 128] on div "Benefits" at bounding box center [45, 132] width 90 height 14
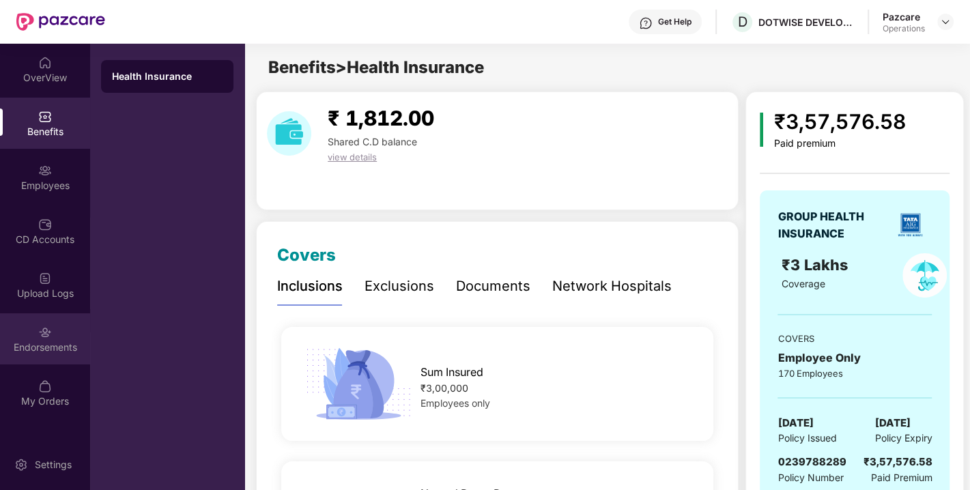
click at [48, 339] on div "Endorsements" at bounding box center [45, 338] width 90 height 51
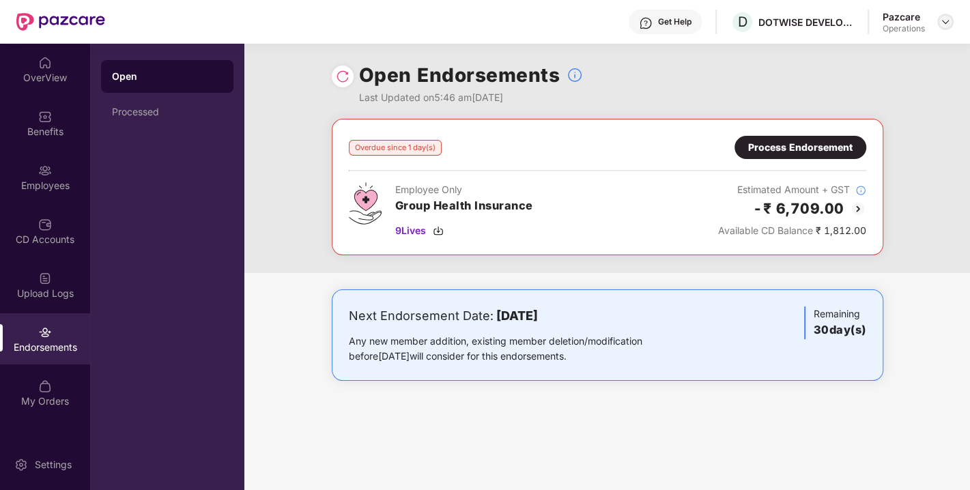
click at [942, 24] on img at bounding box center [945, 21] width 11 height 11
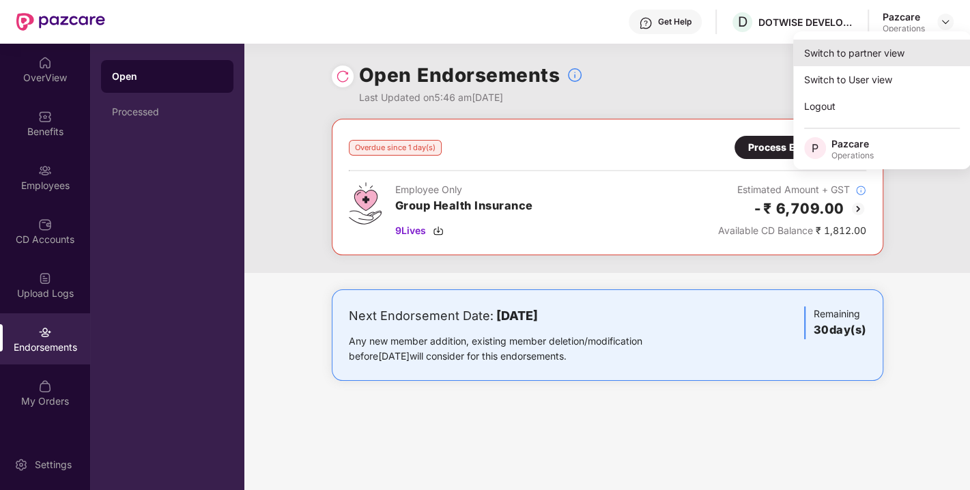
click at [882, 48] on div "Switch to partner view" at bounding box center [882, 53] width 178 height 27
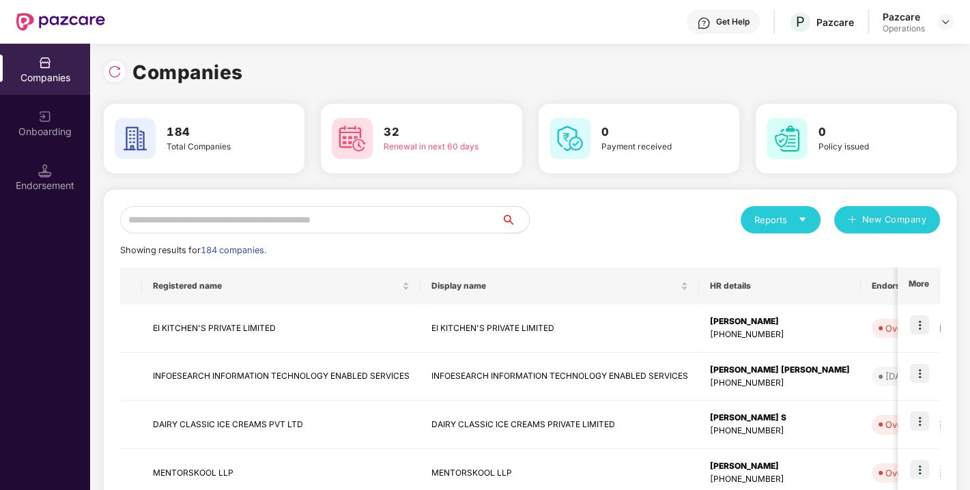
click at [320, 219] on input "text" at bounding box center [311, 219] width 382 height 27
paste input "**********"
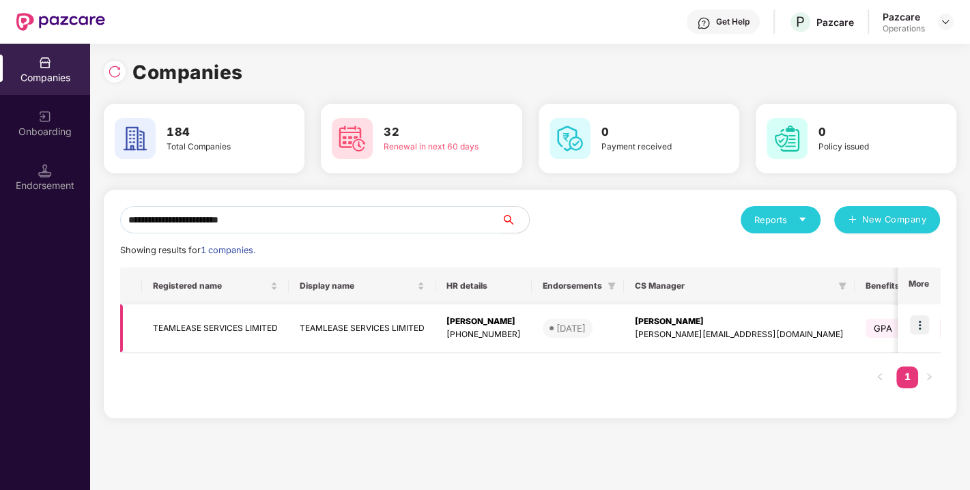
type input "**********"
click at [191, 322] on td "TEAMLEASE SERVICES LIMITED" at bounding box center [215, 329] width 147 height 48
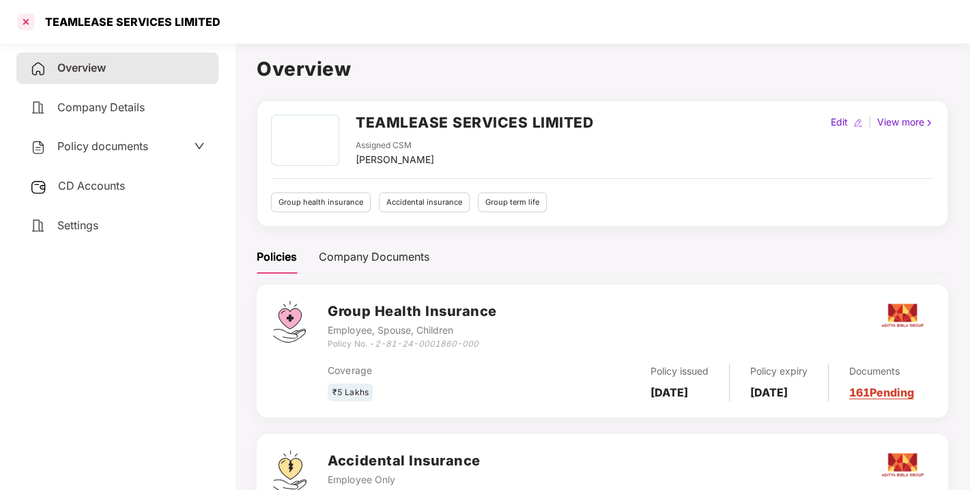
click at [25, 18] on div at bounding box center [26, 22] width 22 height 22
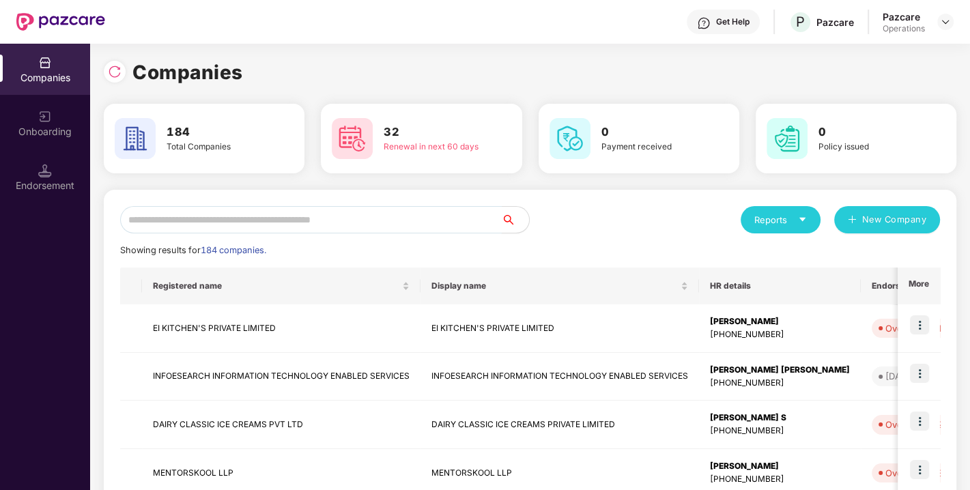
click at [376, 207] on input "text" at bounding box center [311, 219] width 382 height 27
paste input "**********"
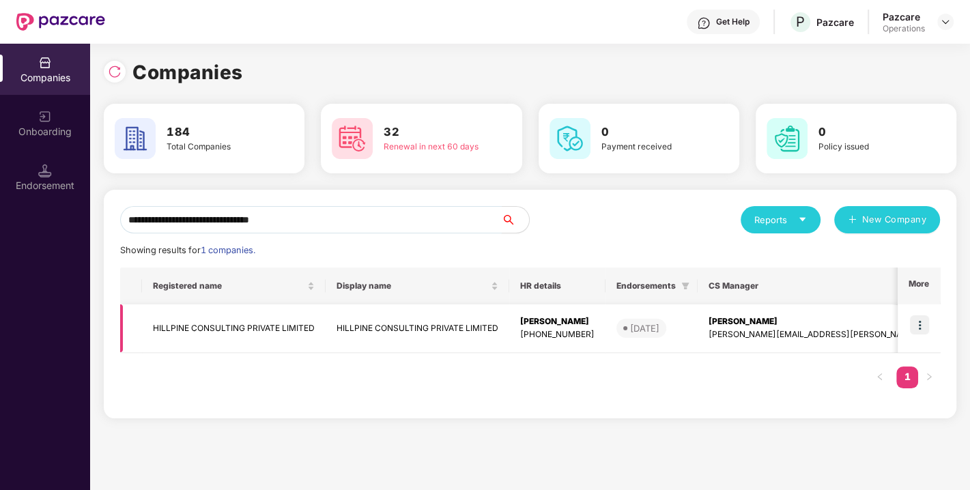
type input "**********"
click at [925, 318] on img at bounding box center [919, 324] width 19 height 19
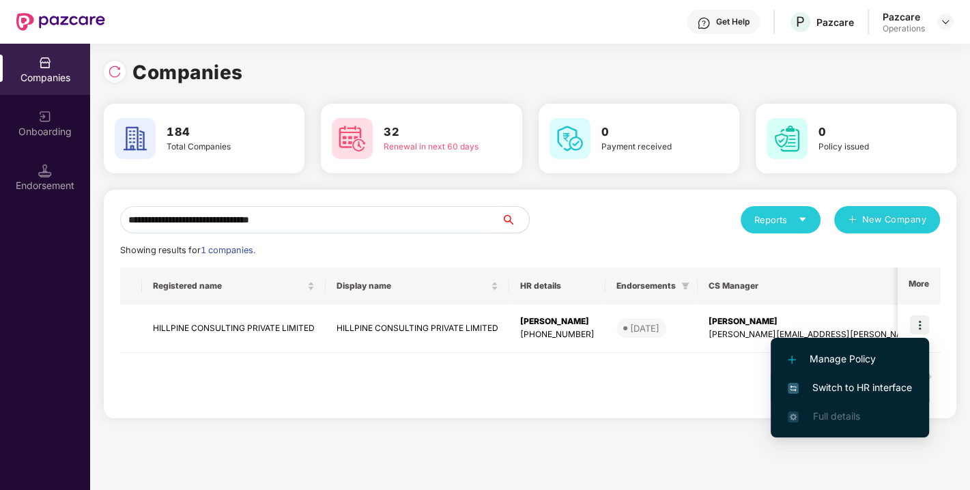
click at [841, 392] on span "Switch to HR interface" at bounding box center [850, 387] width 124 height 15
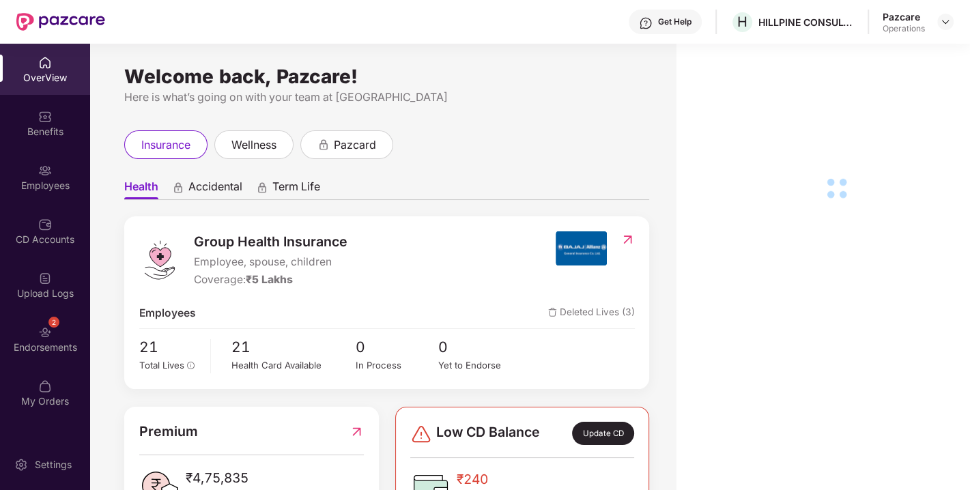
click at [44, 337] on img at bounding box center [45, 333] width 14 height 14
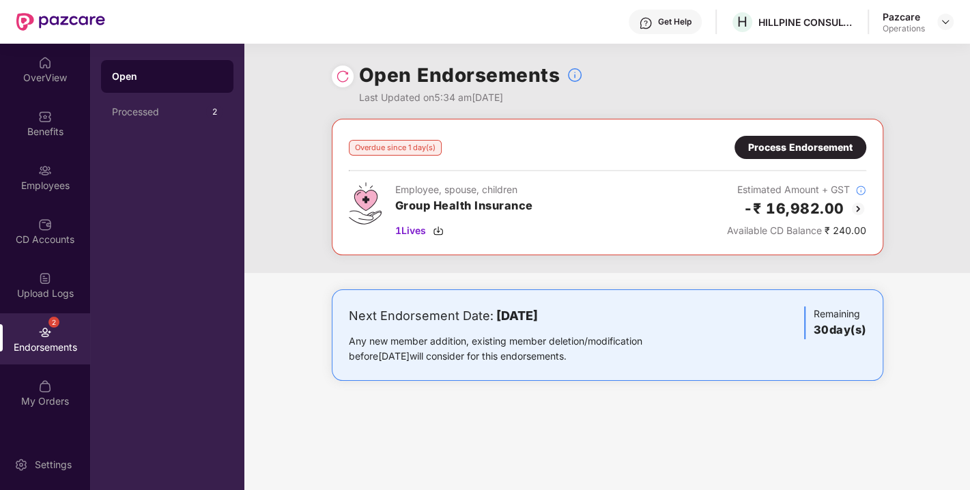
click at [344, 79] on img at bounding box center [343, 77] width 14 height 14
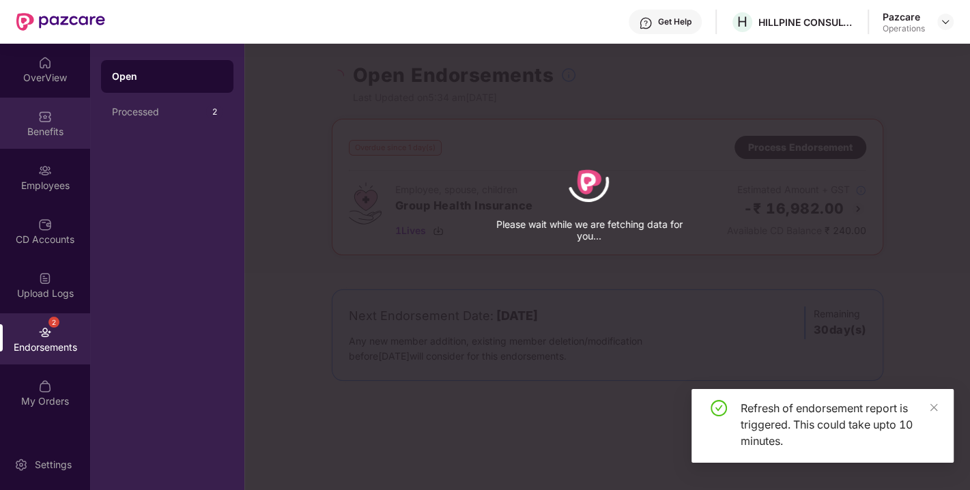
click at [57, 126] on div "Benefits" at bounding box center [45, 132] width 90 height 14
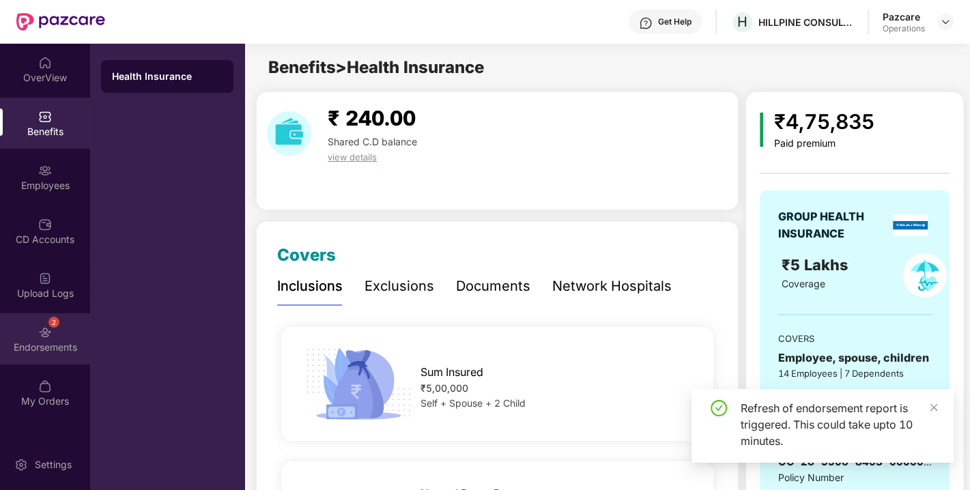
click at [33, 347] on div "Endorsements" at bounding box center [45, 348] width 90 height 14
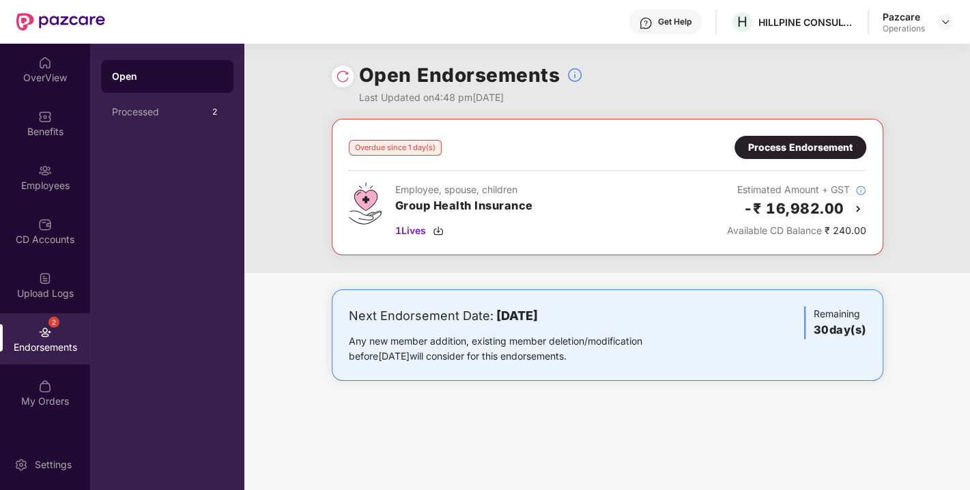
click at [783, 144] on div "Process Endorsement" at bounding box center [800, 147] width 104 height 15
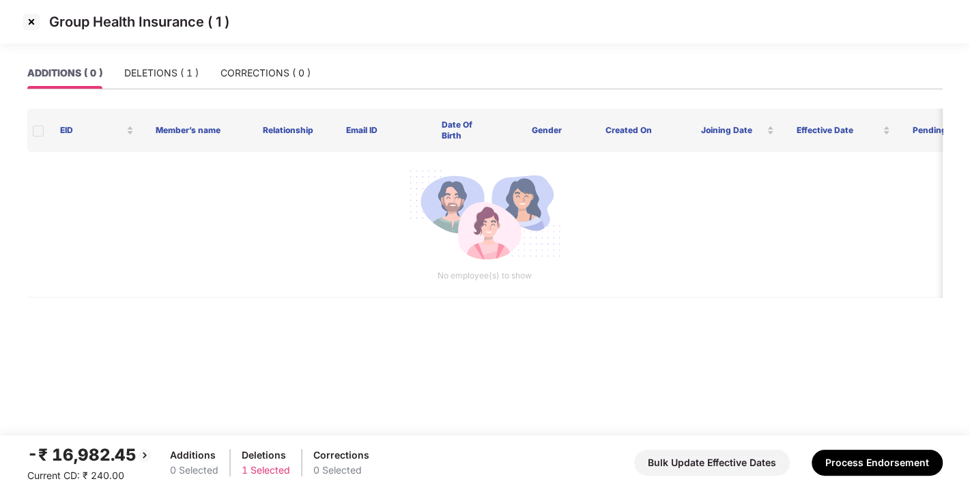
click at [27, 20] on img at bounding box center [31, 22] width 22 height 22
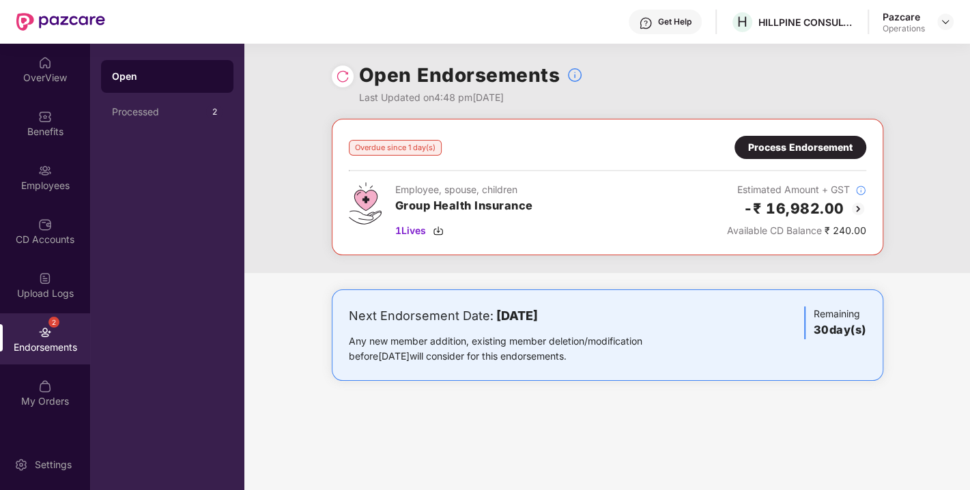
click at [337, 80] on img at bounding box center [343, 77] width 14 height 14
click at [440, 230] on img at bounding box center [438, 230] width 11 height 11
click at [791, 151] on div "Process Endorsement" at bounding box center [800, 147] width 104 height 15
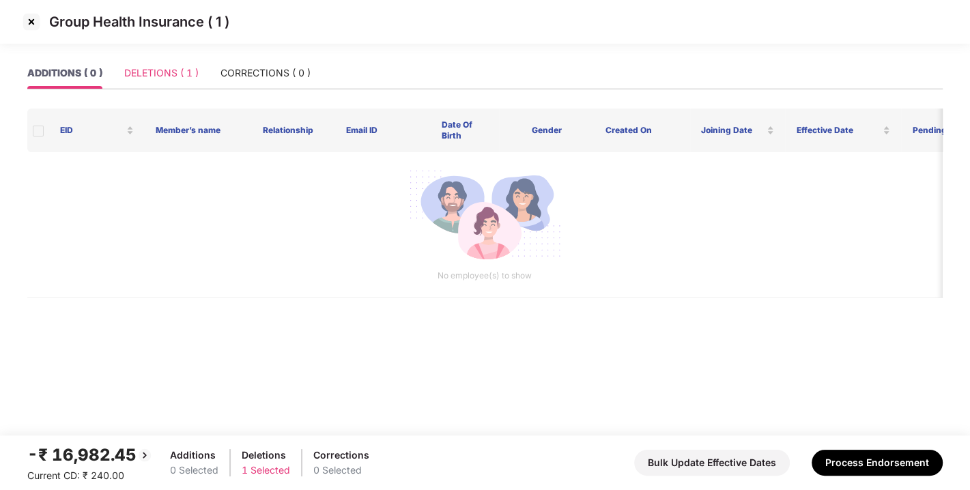
click at [158, 81] on div "DELETIONS ( 1 )" at bounding box center [161, 72] width 74 height 31
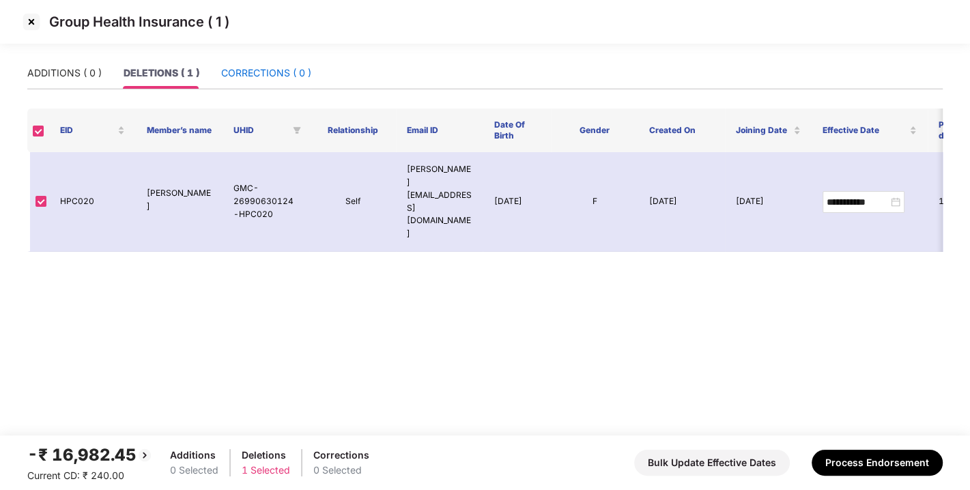
click at [285, 74] on div "CORRECTIONS ( 0 )" at bounding box center [266, 73] width 90 height 15
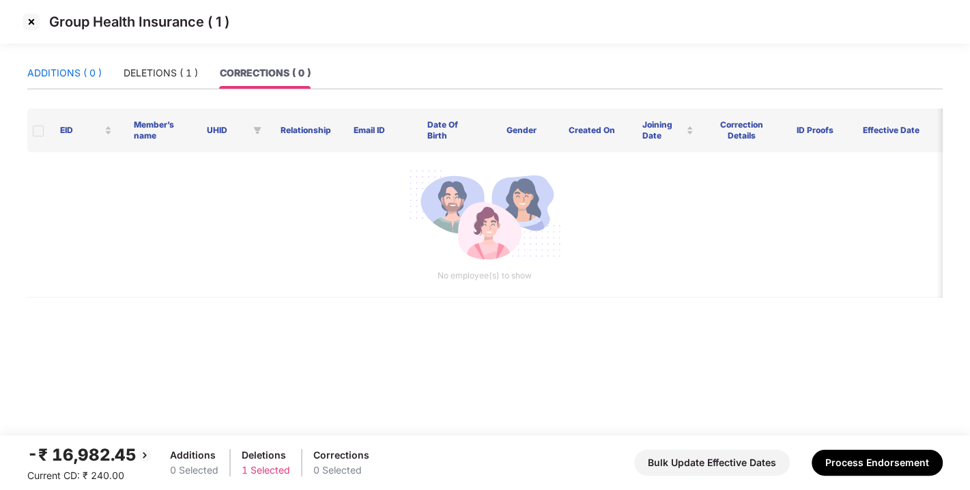
click at [62, 80] on div "ADDITIONS ( 0 )" at bounding box center [64, 73] width 74 height 15
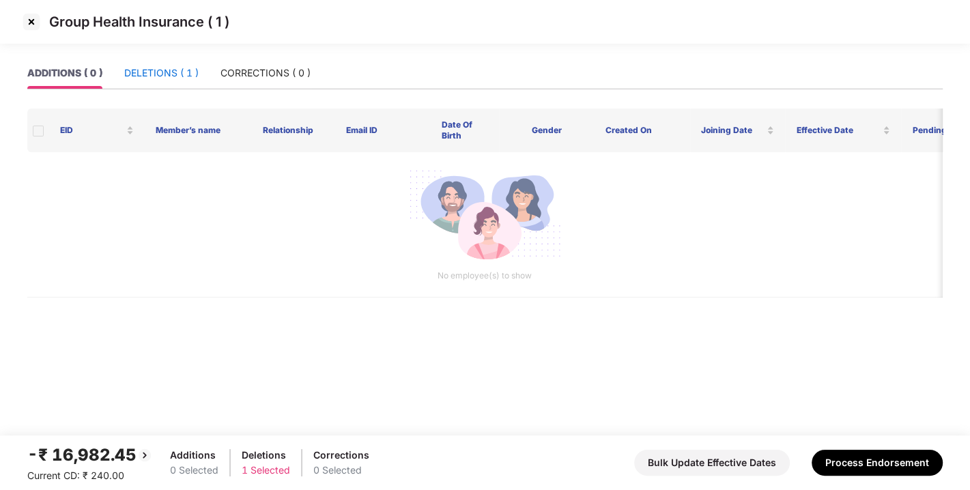
click at [156, 74] on div "DELETIONS ( 1 )" at bounding box center [161, 73] width 74 height 15
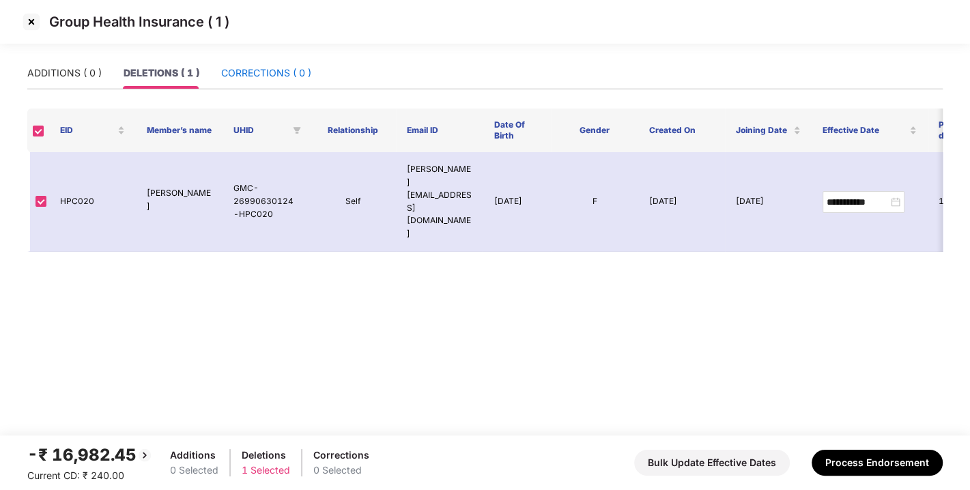
click at [262, 69] on div "CORRECTIONS ( 0 )" at bounding box center [266, 73] width 90 height 15
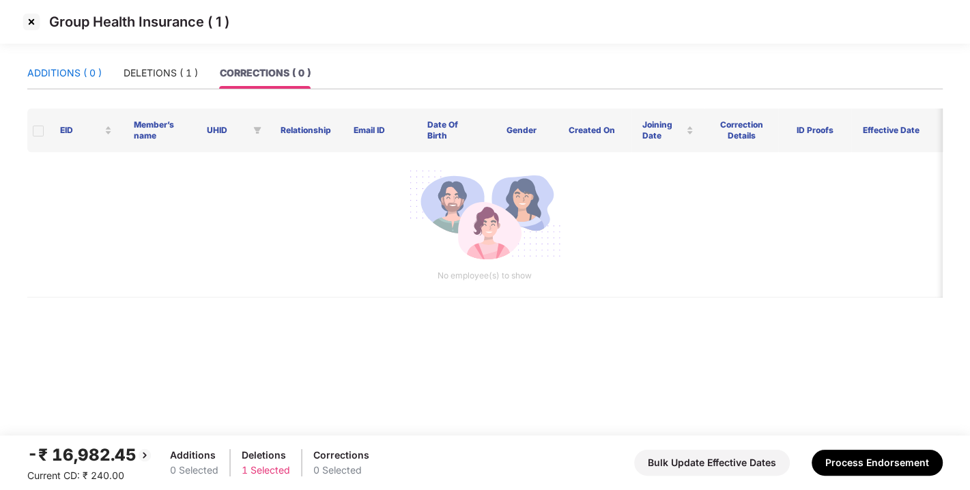
click at [67, 70] on div "ADDITIONS ( 0 )" at bounding box center [64, 73] width 74 height 15
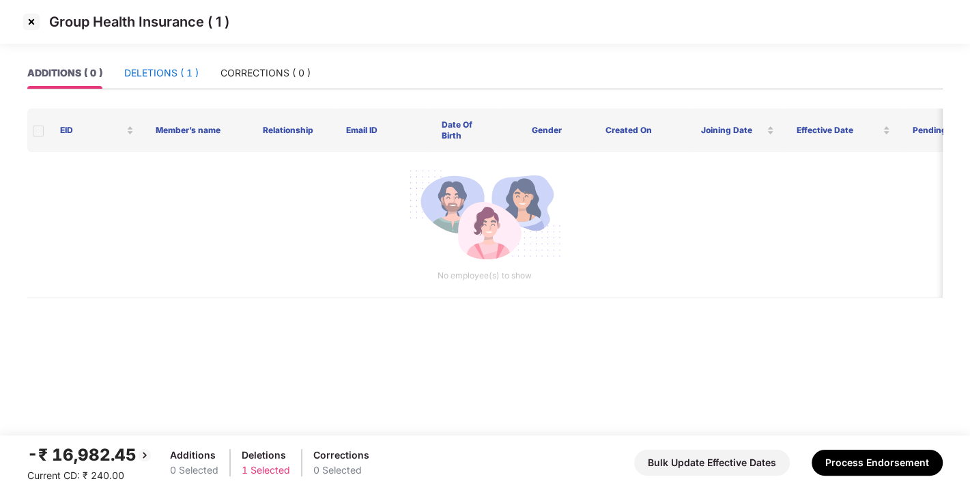
click at [138, 74] on div "DELETIONS ( 1 )" at bounding box center [161, 73] width 74 height 15
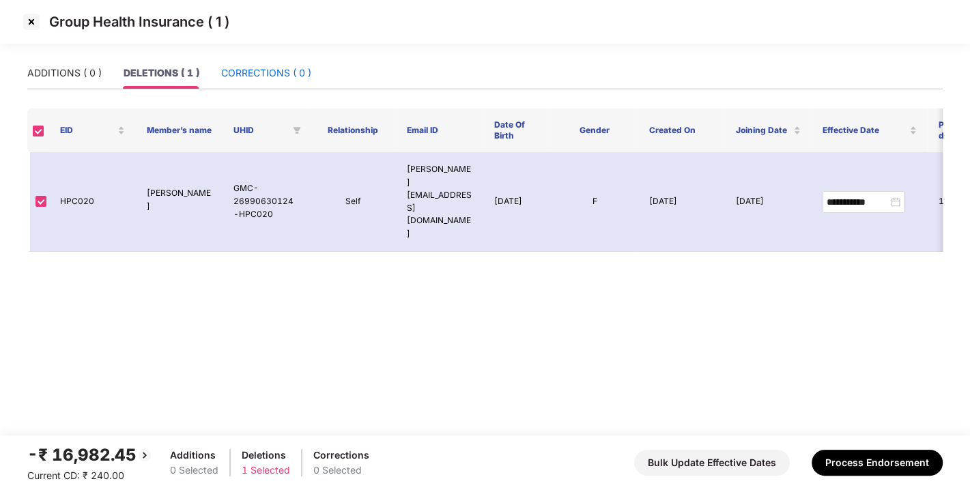
click at [250, 72] on div "CORRECTIONS ( 0 )" at bounding box center [266, 73] width 90 height 15
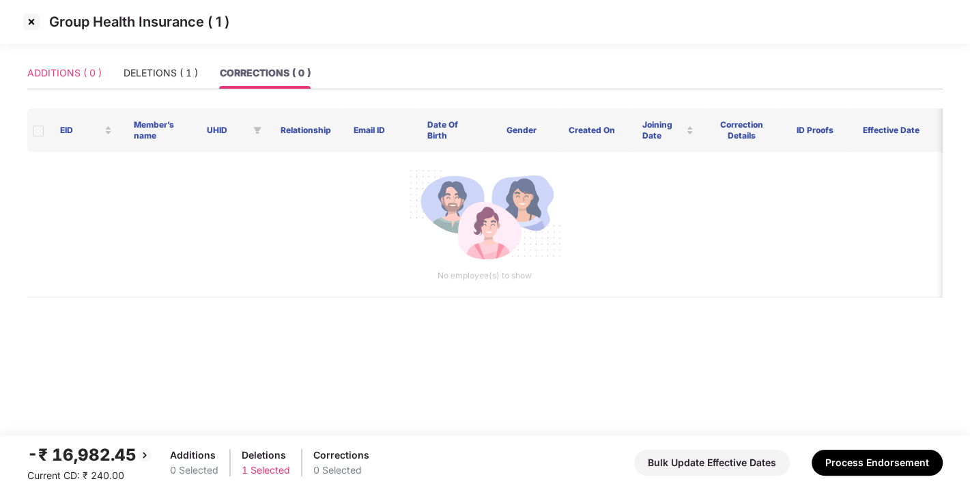
click at [75, 57] on div "ADDITIONS ( 0 )" at bounding box center [64, 72] width 74 height 31
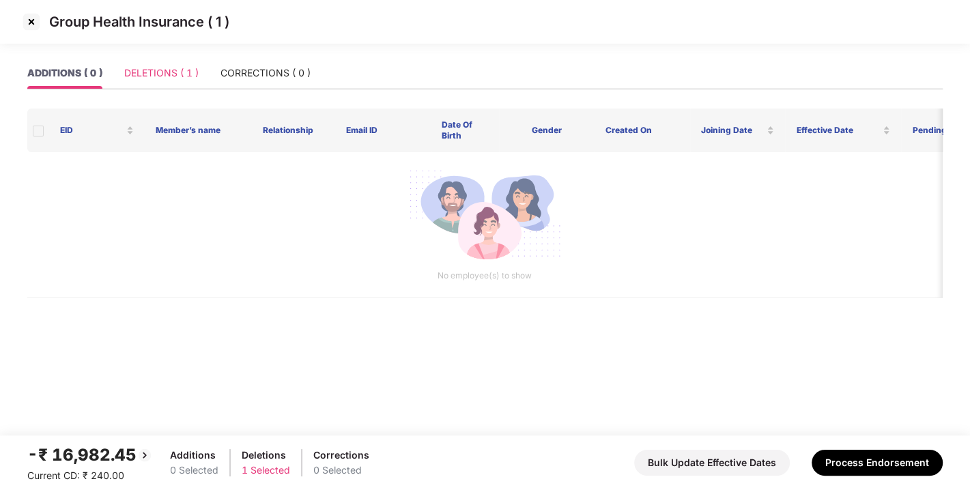
click at [183, 63] on div "DELETIONS ( 1 )" at bounding box center [161, 72] width 74 height 31
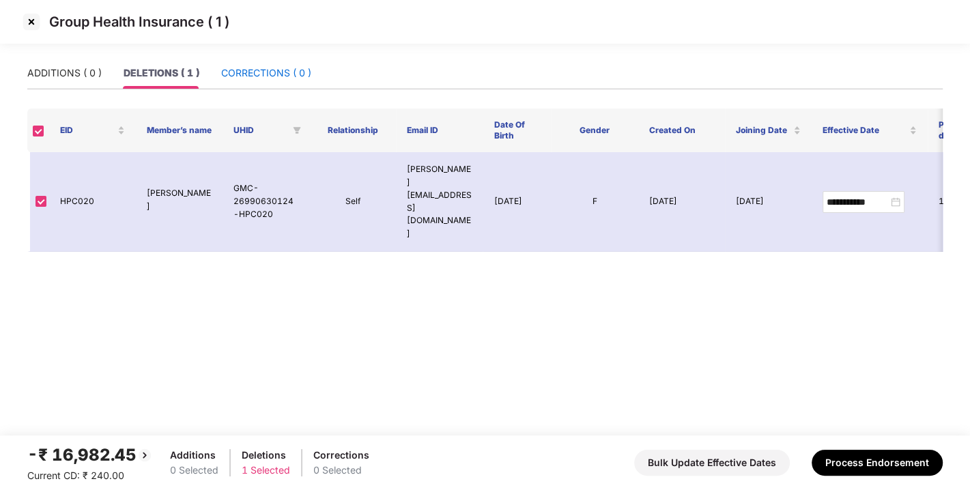
click at [300, 79] on div "CORRECTIONS ( 0 )" at bounding box center [266, 73] width 90 height 15
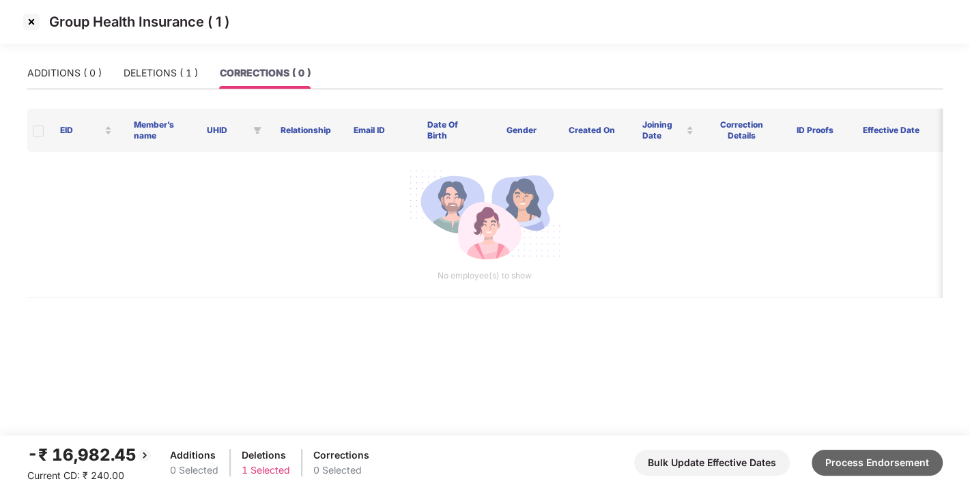
drag, startPoint x: 873, startPoint y: 445, endPoint x: 870, endPoint y: 463, distance: 18.1
click at [870, 463] on div "-₹ 16,982.45 Current CD: ₹ 240.00 Additions 0 Selected Deletions 1 Selected Cor…" at bounding box center [485, 462] width 916 height 41
click at [870, 463] on button "Process Endorsement" at bounding box center [877, 463] width 131 height 26
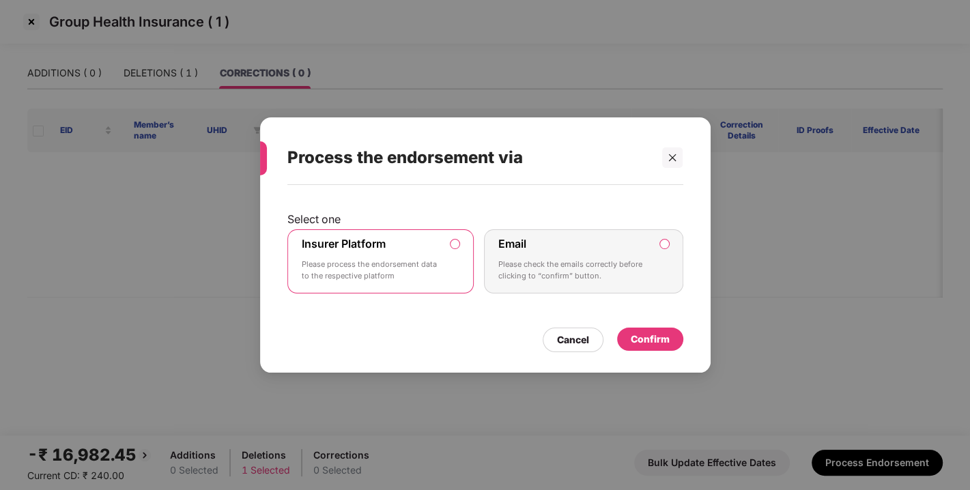
click at [627, 335] on div "Confirm" at bounding box center [650, 339] width 66 height 23
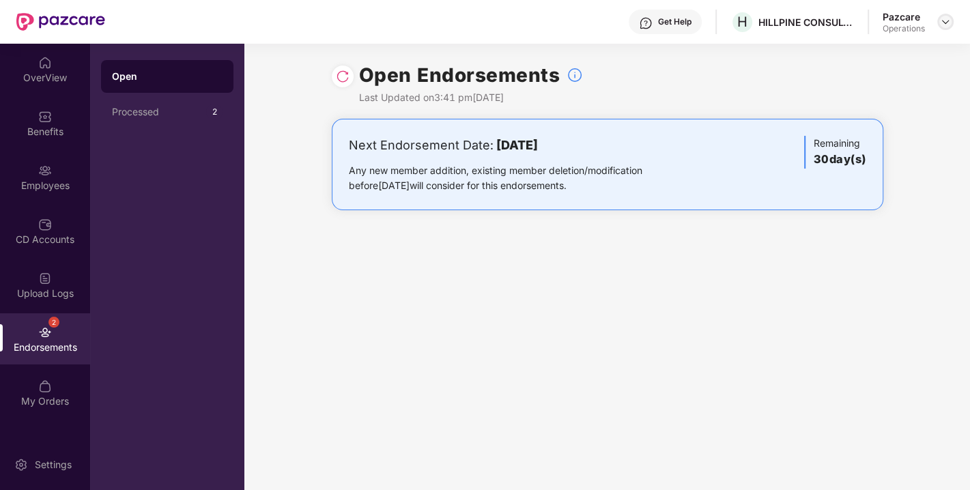
click at [948, 22] on img at bounding box center [945, 21] width 11 height 11
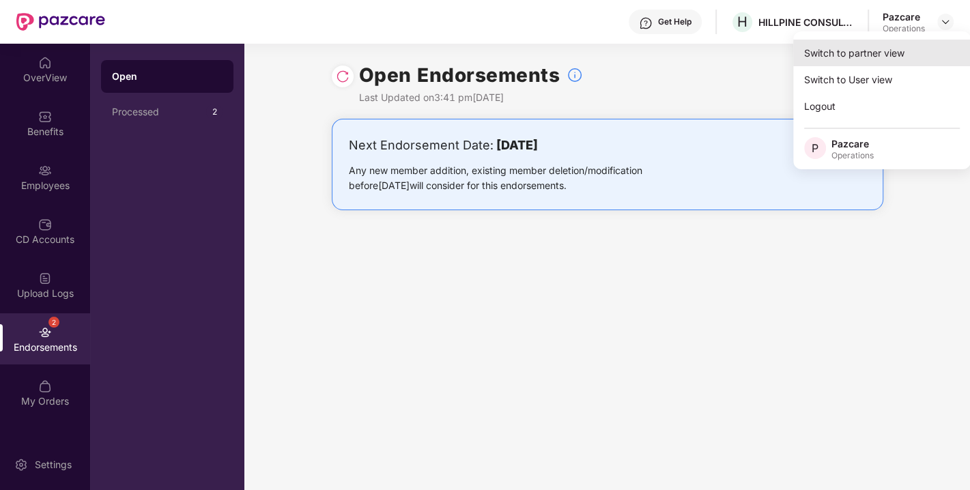
click at [877, 54] on div "Switch to partner view" at bounding box center [882, 53] width 178 height 27
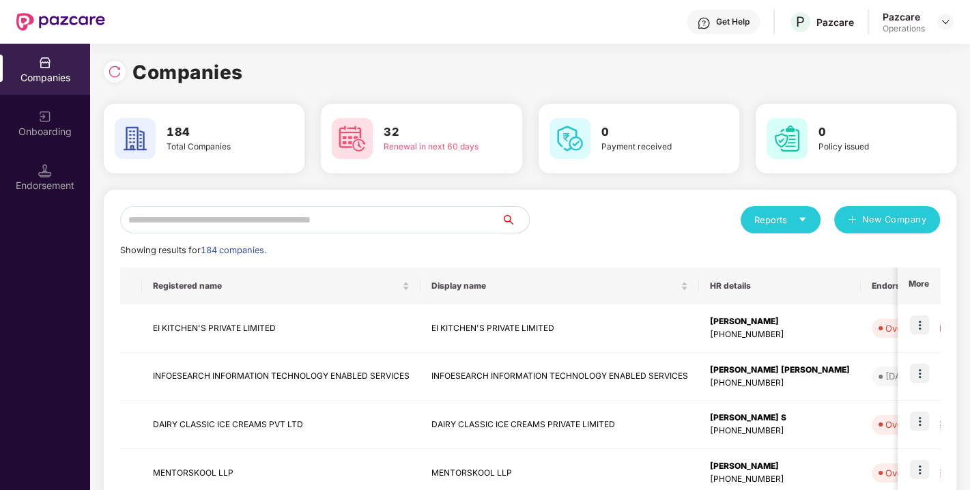
click at [411, 212] on input "text" at bounding box center [311, 219] width 382 height 27
paste input "**********"
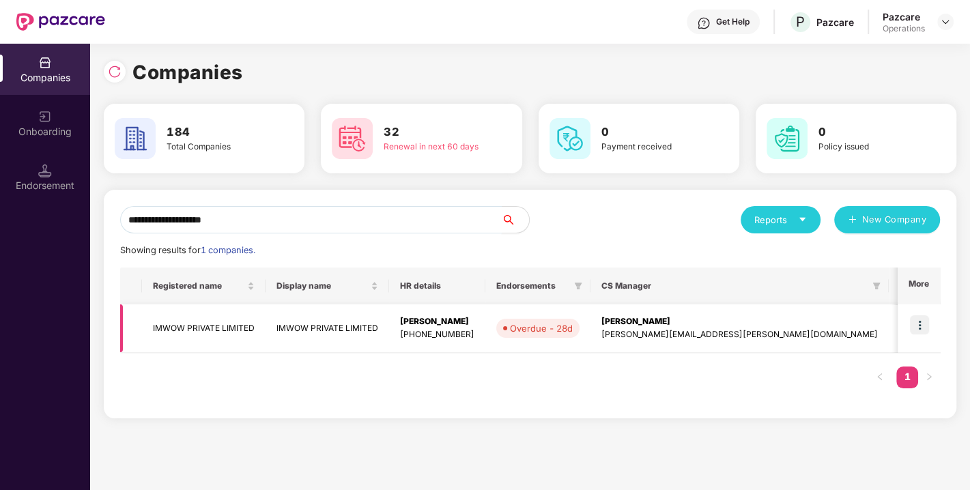
type input "**********"
click at [928, 323] on img at bounding box center [919, 324] width 19 height 19
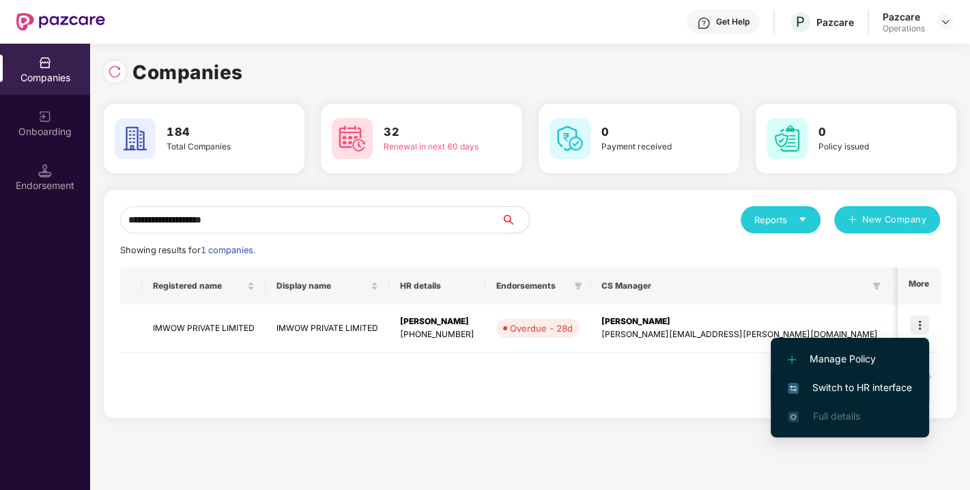
click at [852, 380] on span "Switch to HR interface" at bounding box center [850, 387] width 124 height 15
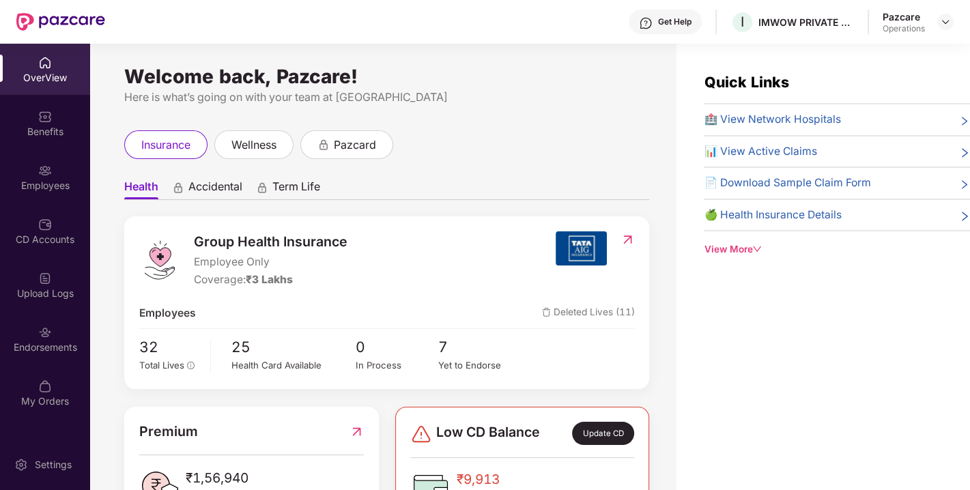
click at [41, 349] on div "Endorsements" at bounding box center [45, 348] width 90 height 14
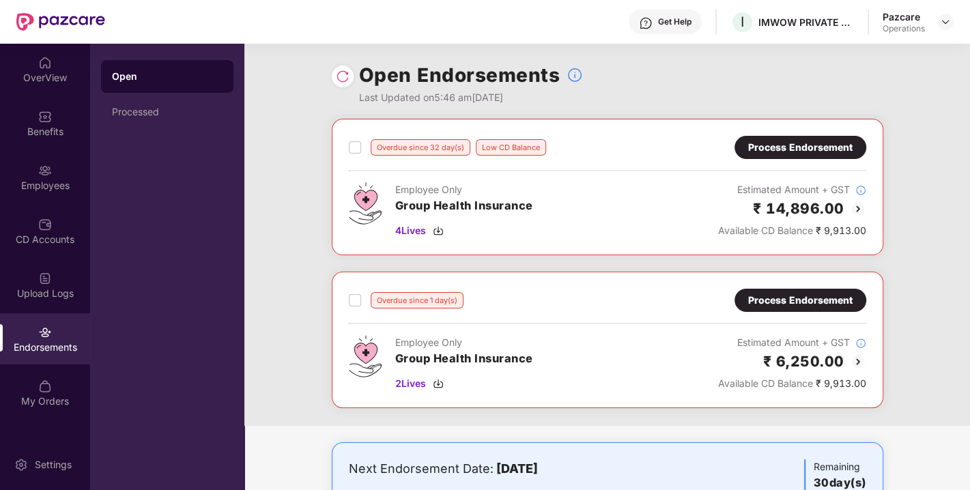
click at [789, 312] on div "Overdue since 1 day(s) Process Endorsement Employee Only Group Health Insurance…" at bounding box center [608, 340] width 518 height 102
click at [770, 300] on div "Process Endorsement" at bounding box center [800, 300] width 104 height 15
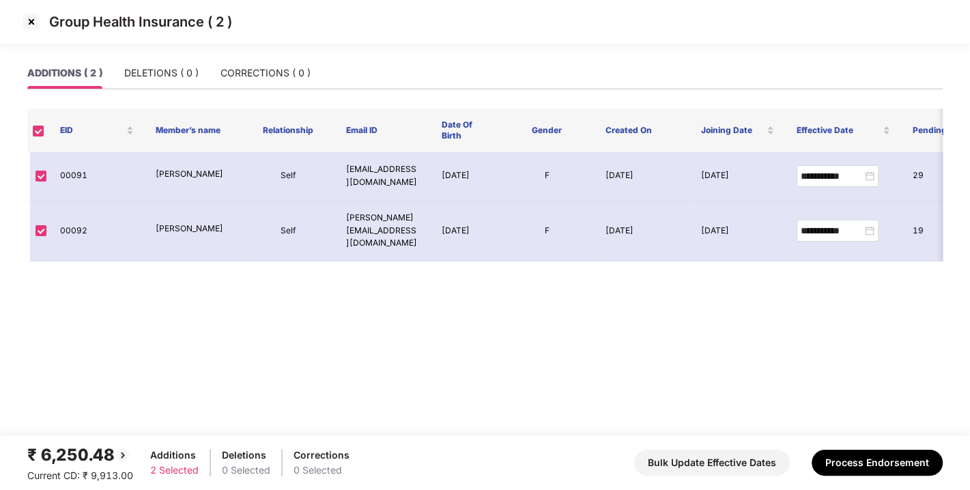
click at [22, 24] on img at bounding box center [31, 22] width 22 height 22
